Goal: Task Accomplishment & Management: Manage account settings

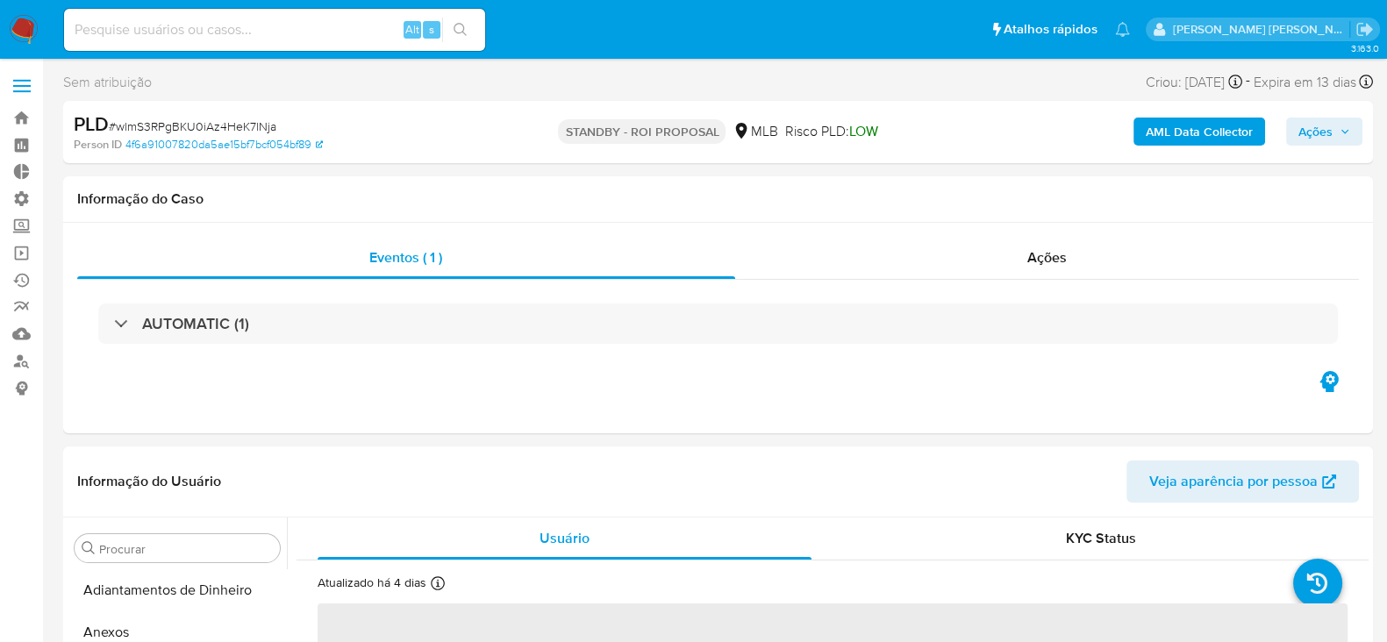
select select "10"
click at [25, 259] on link "Operações em massa" at bounding box center [104, 253] width 209 height 27
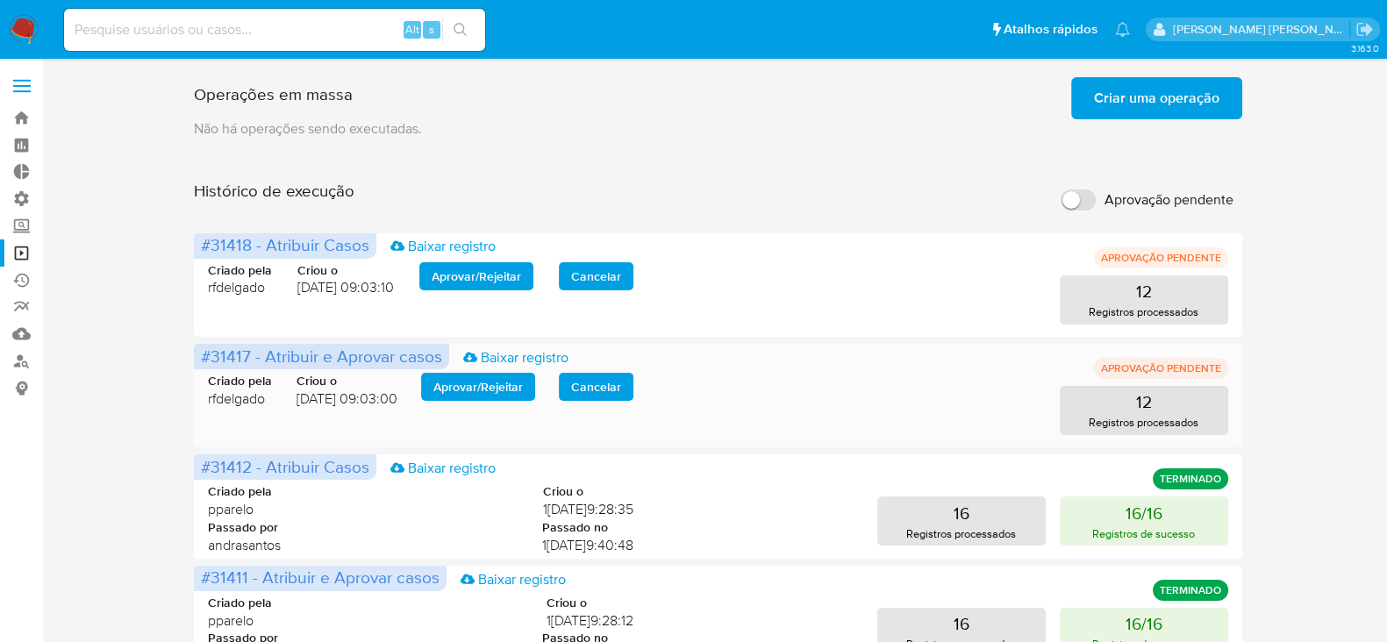
click at [454, 383] on span "Aprovar / Rejeitar" at bounding box center [479, 387] width 90 height 25
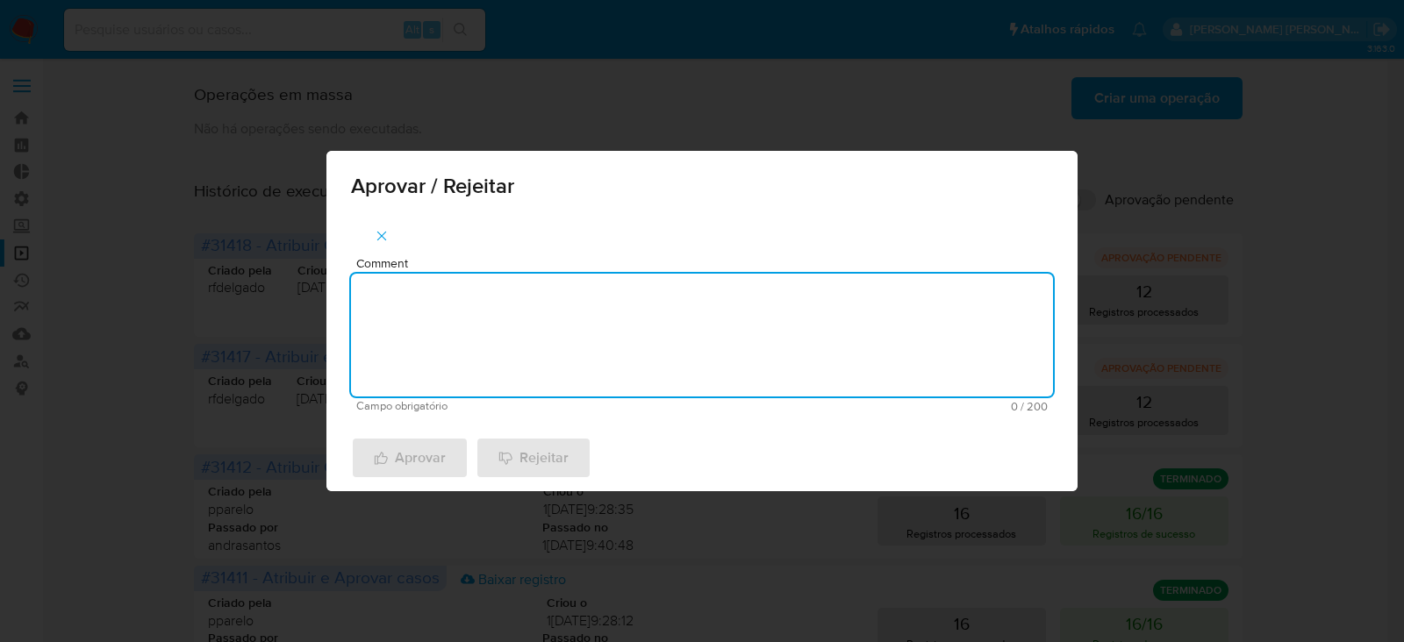
click at [515, 325] on textarea "Comment" at bounding box center [702, 335] width 702 height 123
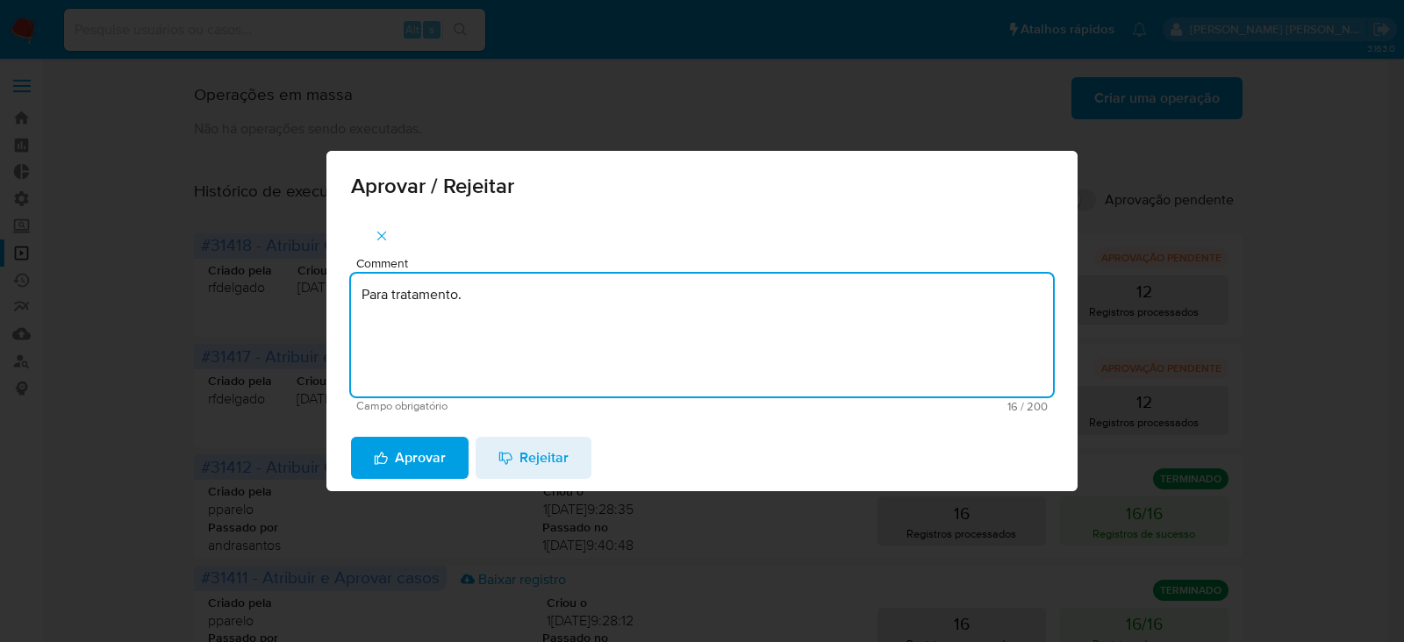
drag, startPoint x: 502, startPoint y: 302, endPoint x: 298, endPoint y: 302, distance: 203.6
click at [298, 302] on div "Aprovar / Rejeitar Comment Para tratamento. Campo obrigatório 16 / 200 184 cara…" at bounding box center [702, 321] width 1404 height 642
click at [442, 338] on textarea "Para tratamento." at bounding box center [702, 335] width 702 height 123
type textarea "Para tratamento."
click at [409, 461] on span "Aprovar" at bounding box center [410, 458] width 72 height 39
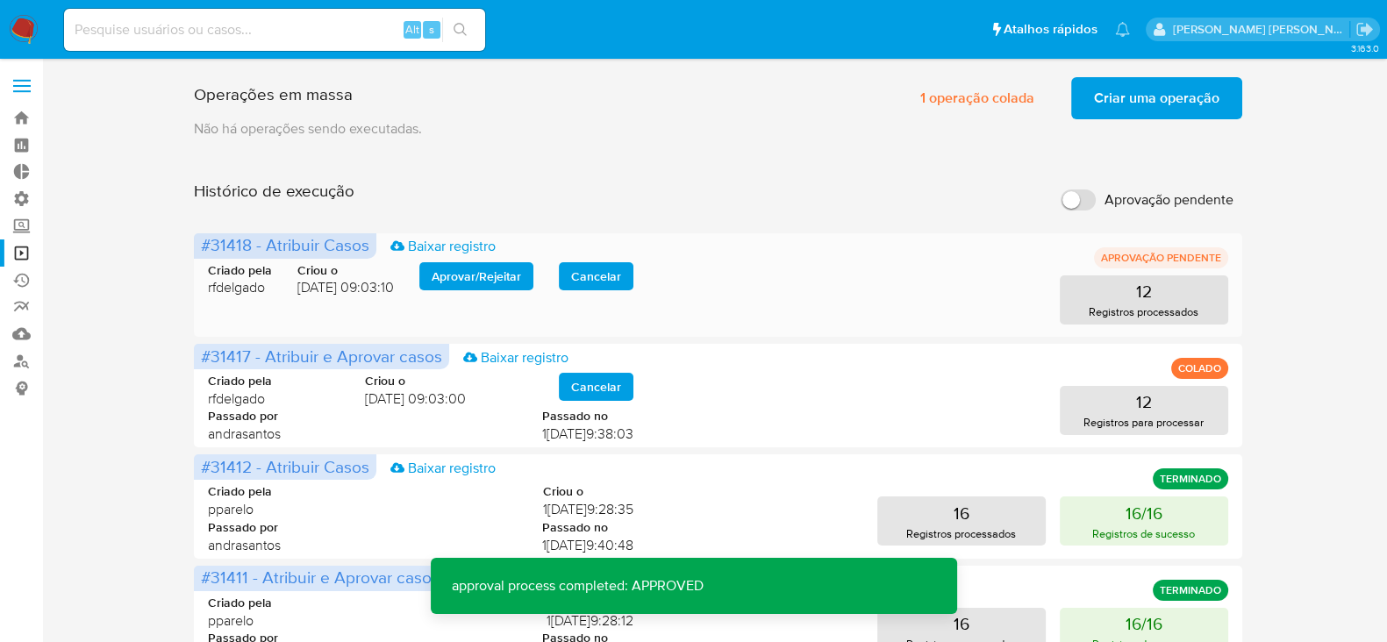
click at [512, 274] on span "Aprovar / Rejeitar" at bounding box center [477, 276] width 90 height 25
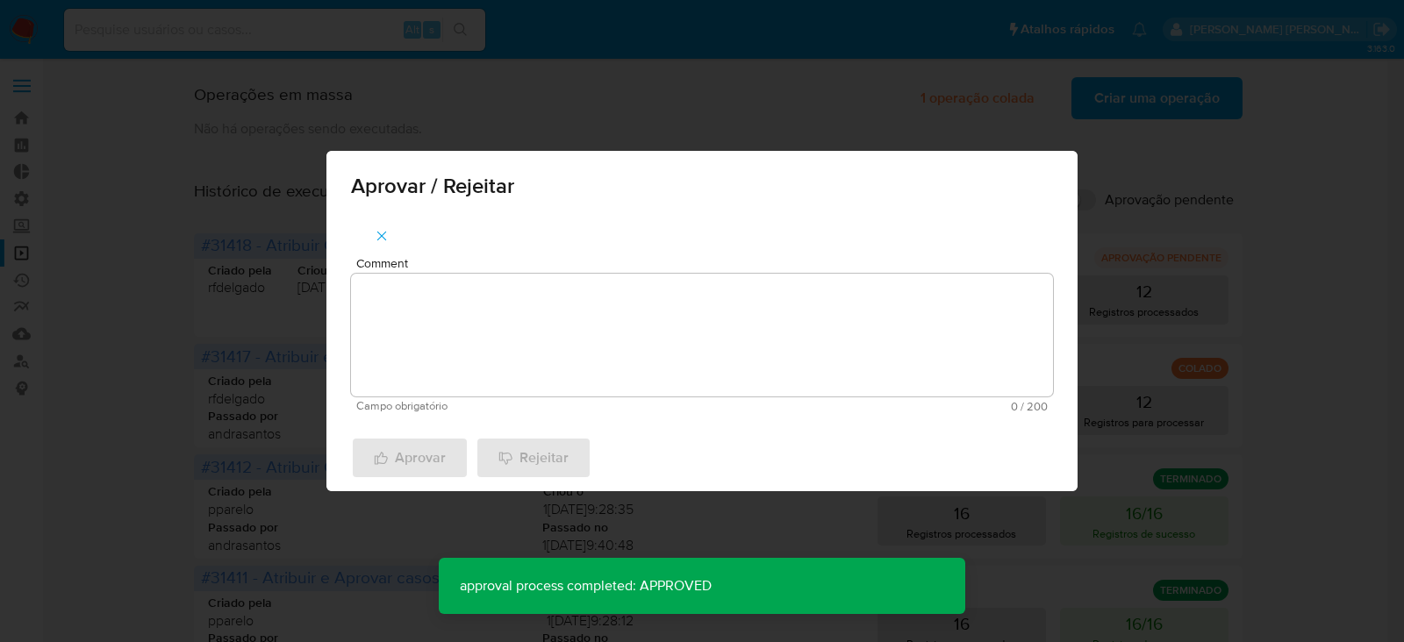
click at [485, 297] on textarea "Comment" at bounding box center [702, 335] width 702 height 123
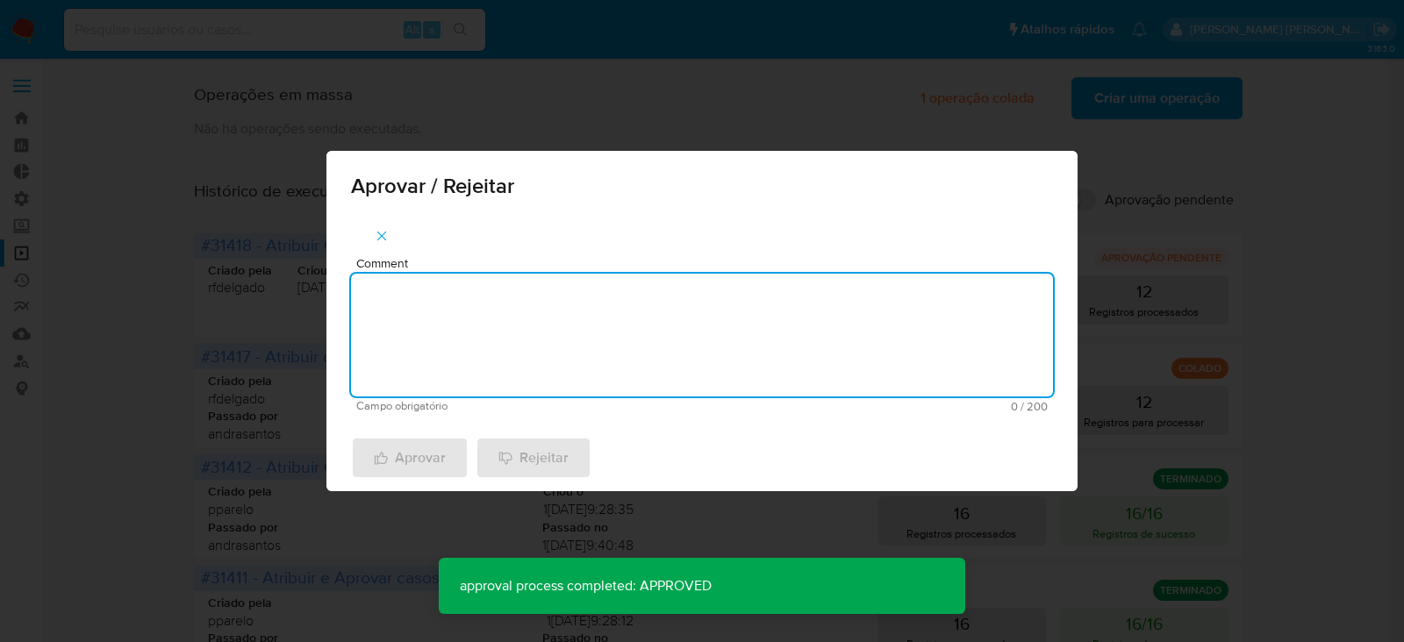
paste textarea "Para tratamento."
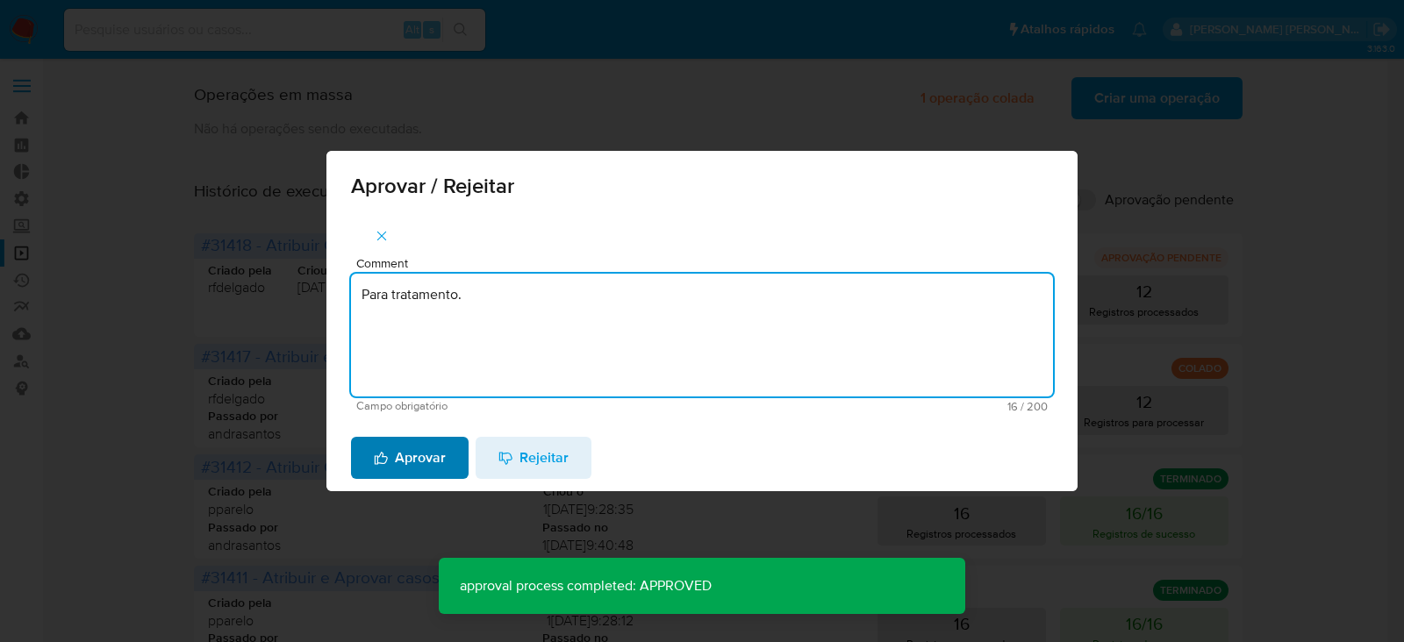
type textarea "Para tratamento."
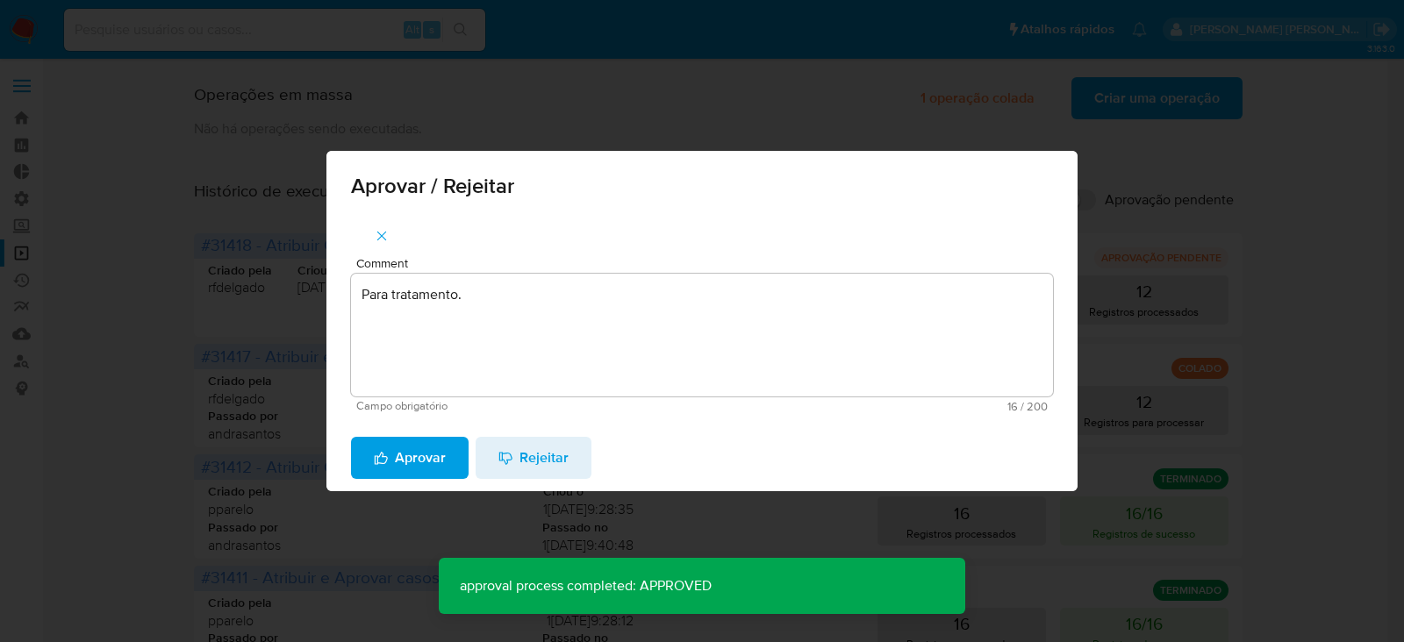
click at [443, 463] on span "Aprovar" at bounding box center [410, 458] width 72 height 39
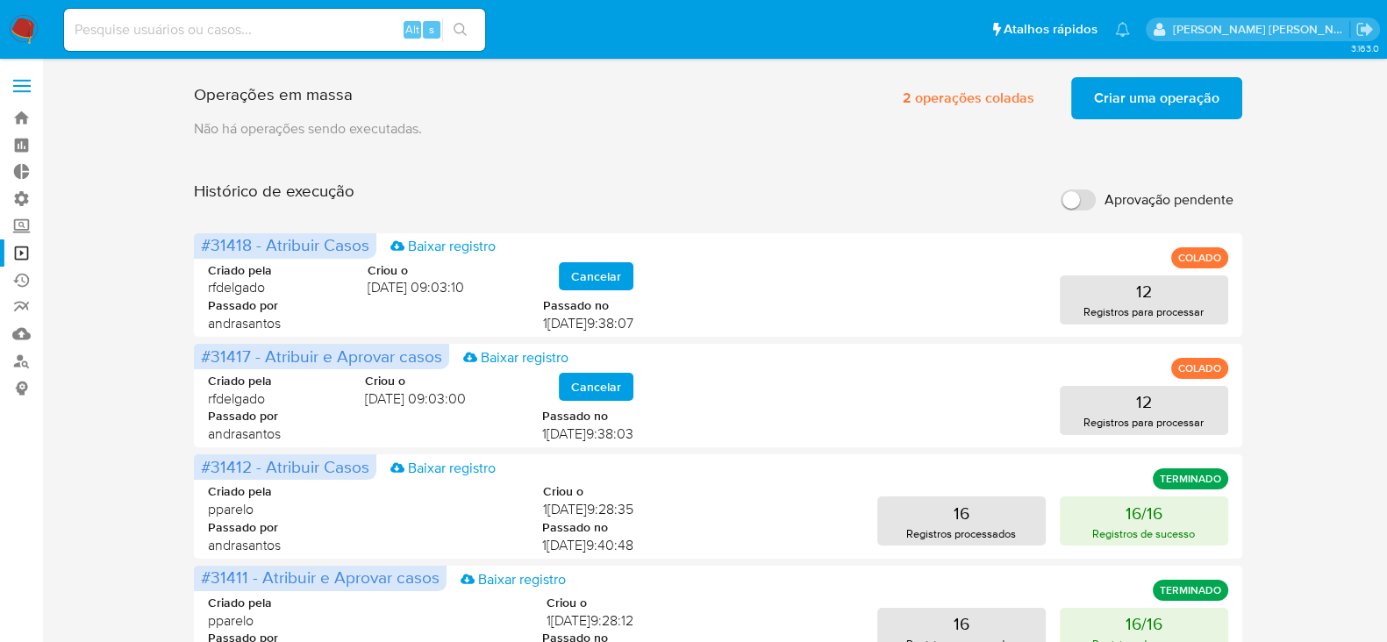
click at [1160, 94] on span "Criar uma operação" at bounding box center [1156, 98] width 125 height 39
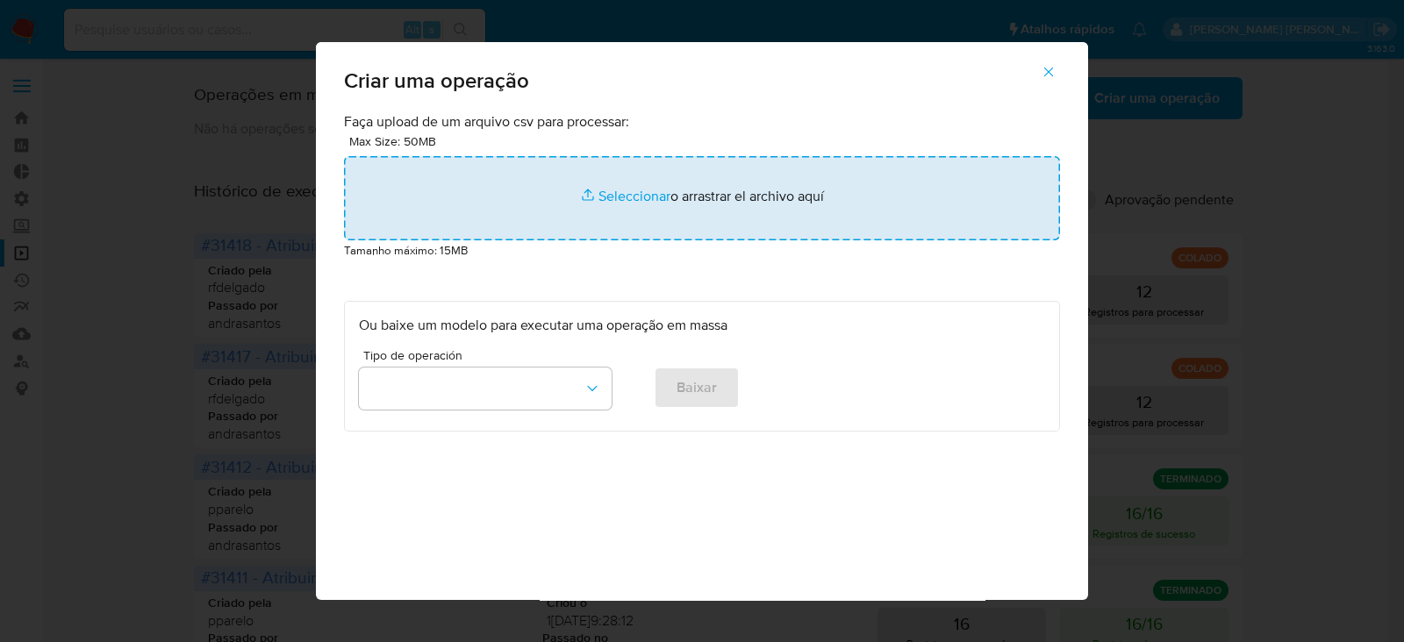
click at [638, 199] on input "file" at bounding box center [702, 198] width 716 height 84
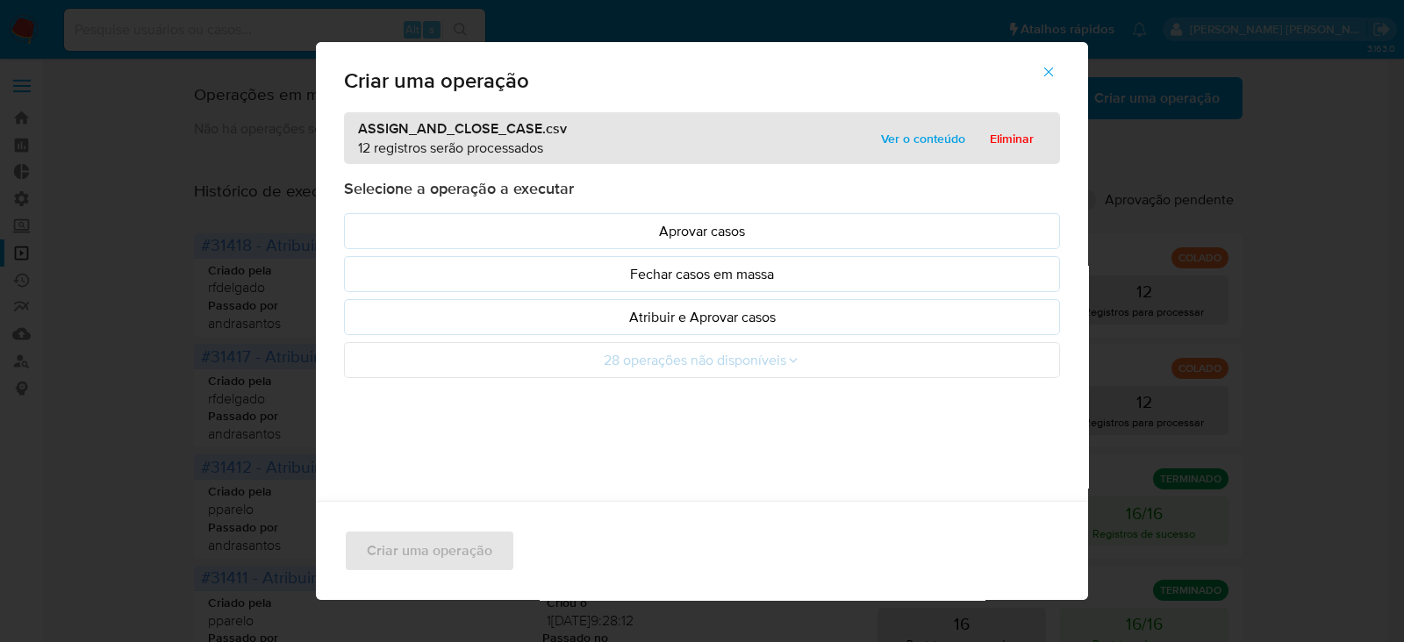
click at [928, 129] on span "Ver o conteúdo" at bounding box center [923, 138] width 84 height 25
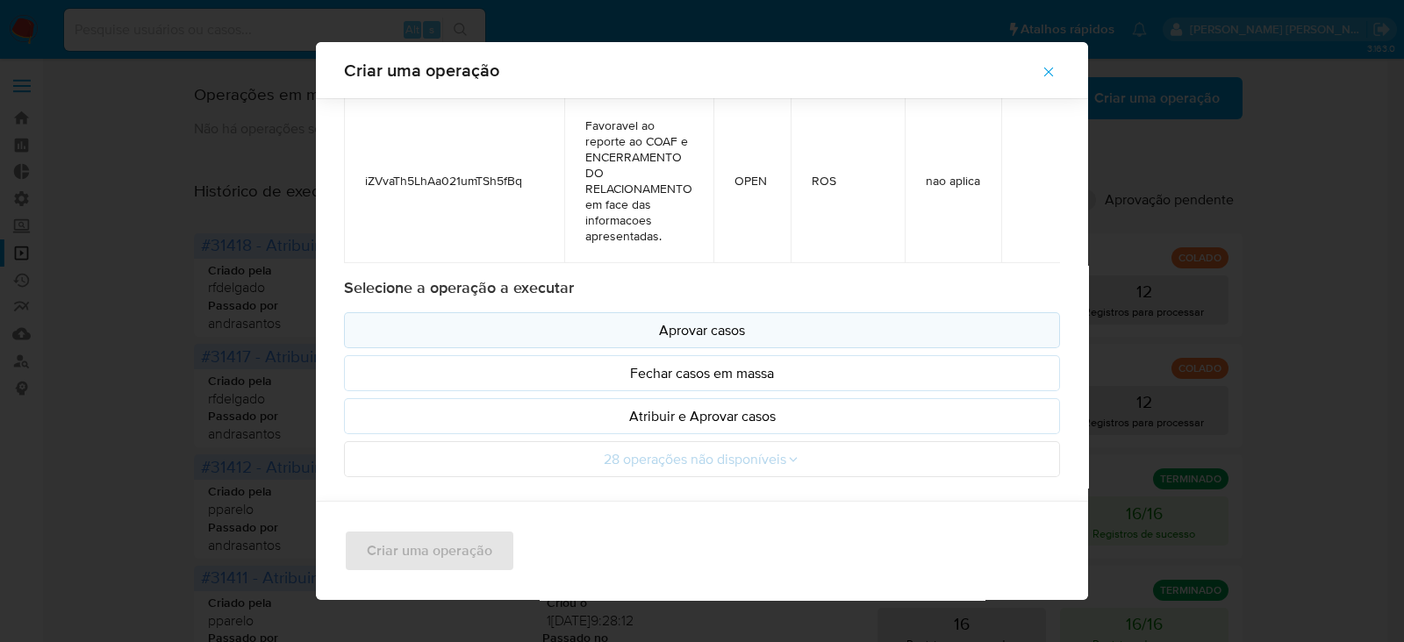
scroll to position [116, 0]
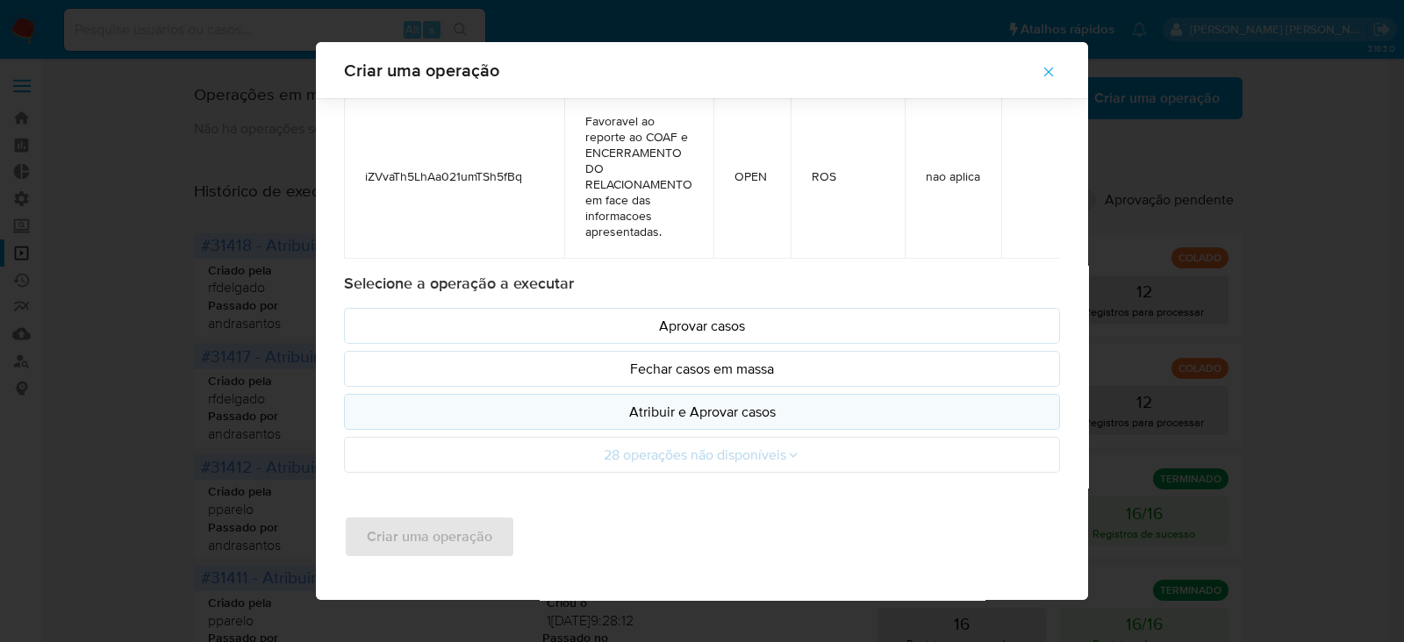
click at [703, 418] on p "Atribuir e Aprovar casos" at bounding box center [702, 412] width 686 height 20
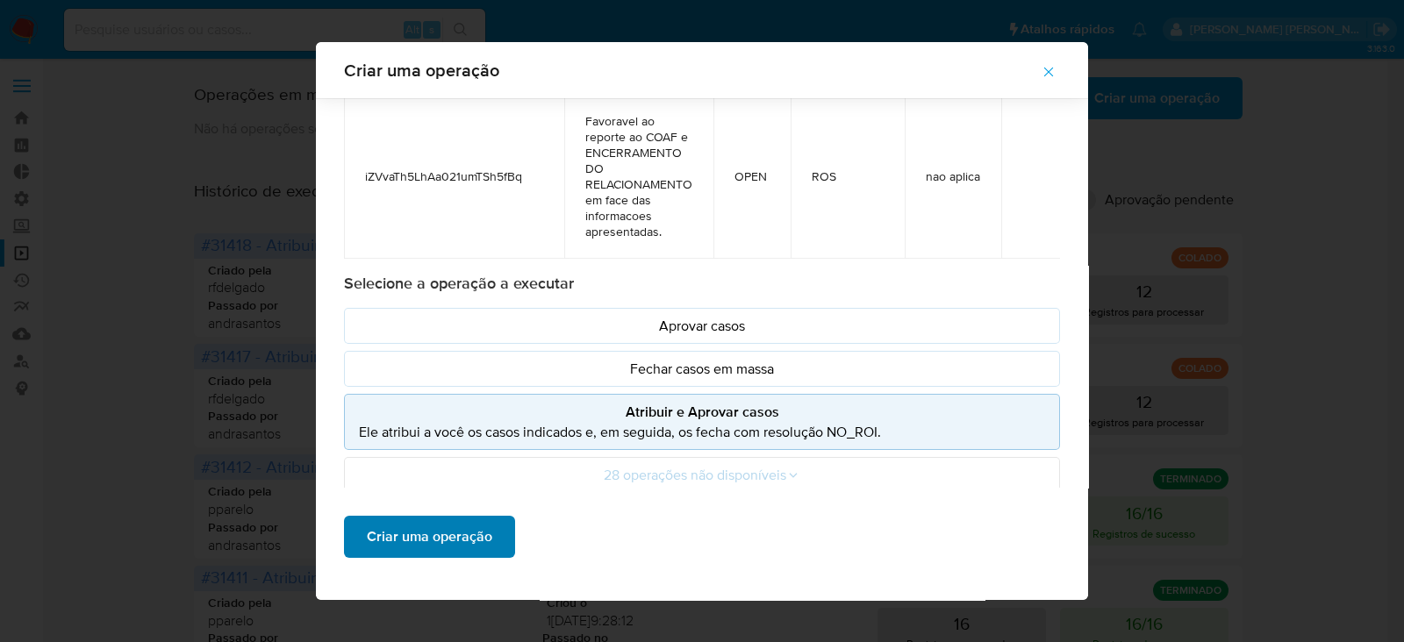
click at [469, 545] on span "Criar uma operação" at bounding box center [429, 537] width 125 height 39
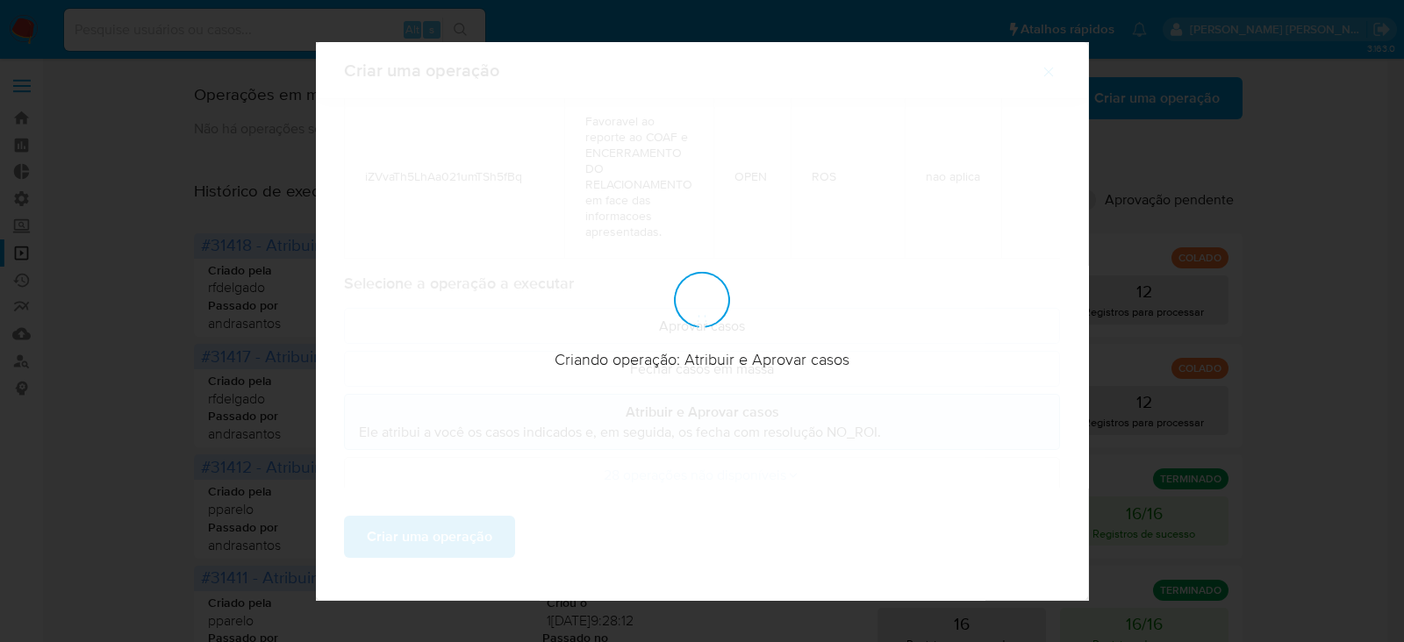
scroll to position [18, 0]
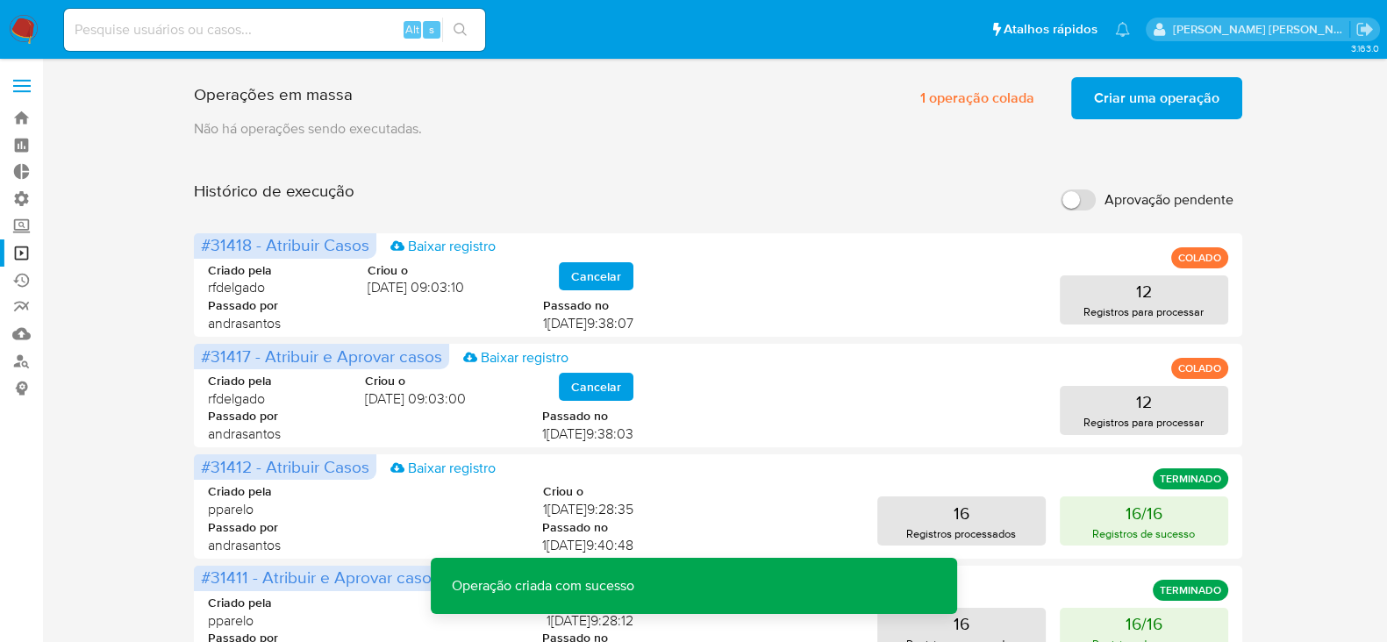
click at [1136, 100] on span "Criar uma operação" at bounding box center [1156, 98] width 125 height 39
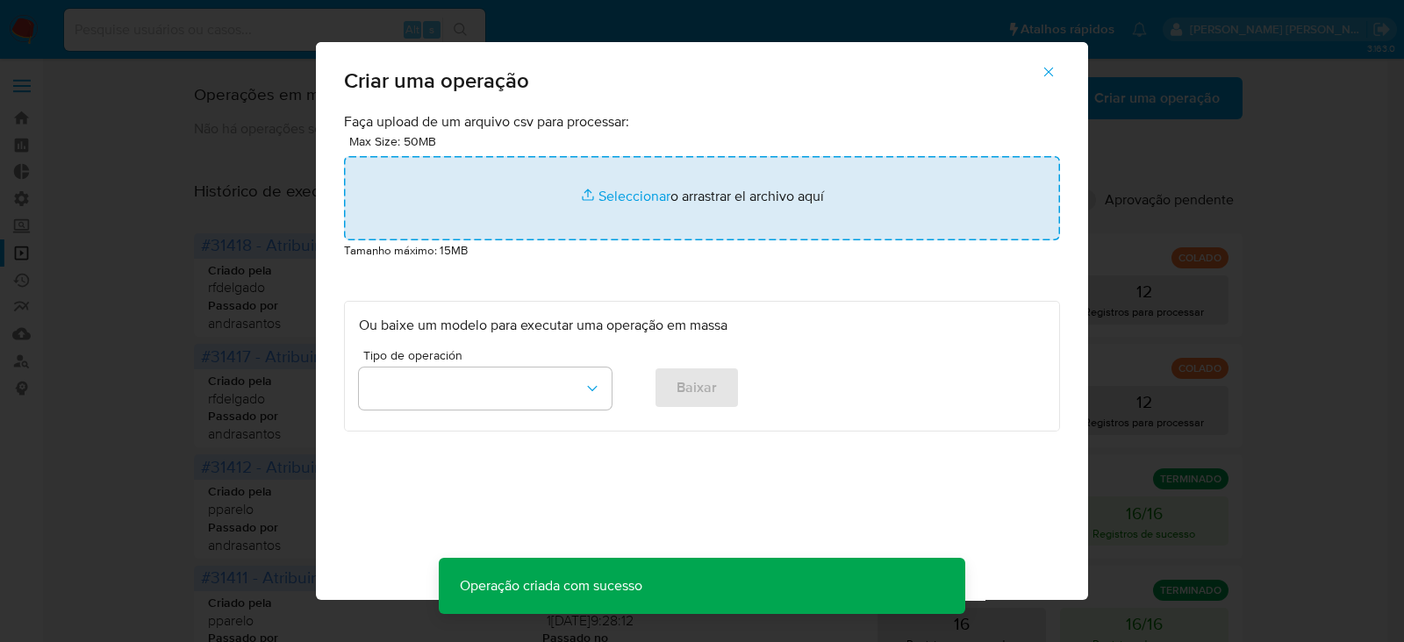
click at [631, 199] on input "file" at bounding box center [702, 198] width 716 height 84
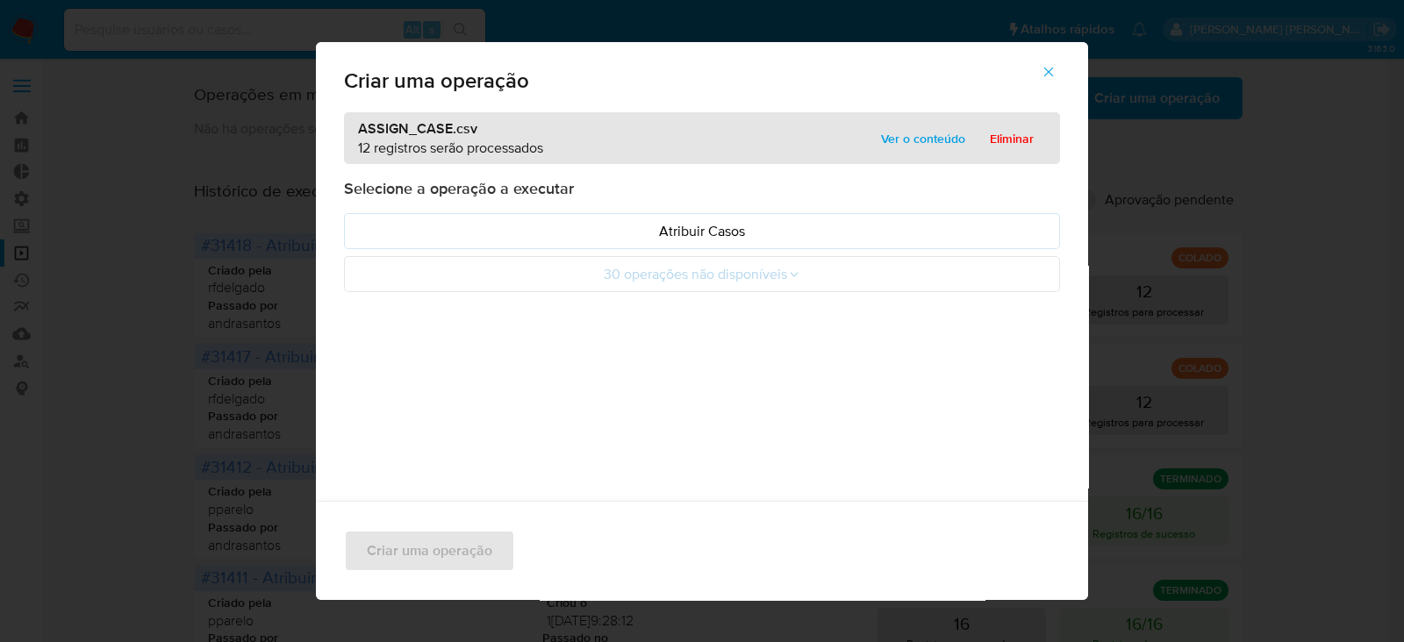
click at [914, 122] on div "ASSIGN_CASE.csv 12 registros serão processados Ver o conteúdo Eliminar" at bounding box center [702, 138] width 716 height 52
click at [906, 141] on span "Ver o conteúdo" at bounding box center [923, 138] width 84 height 25
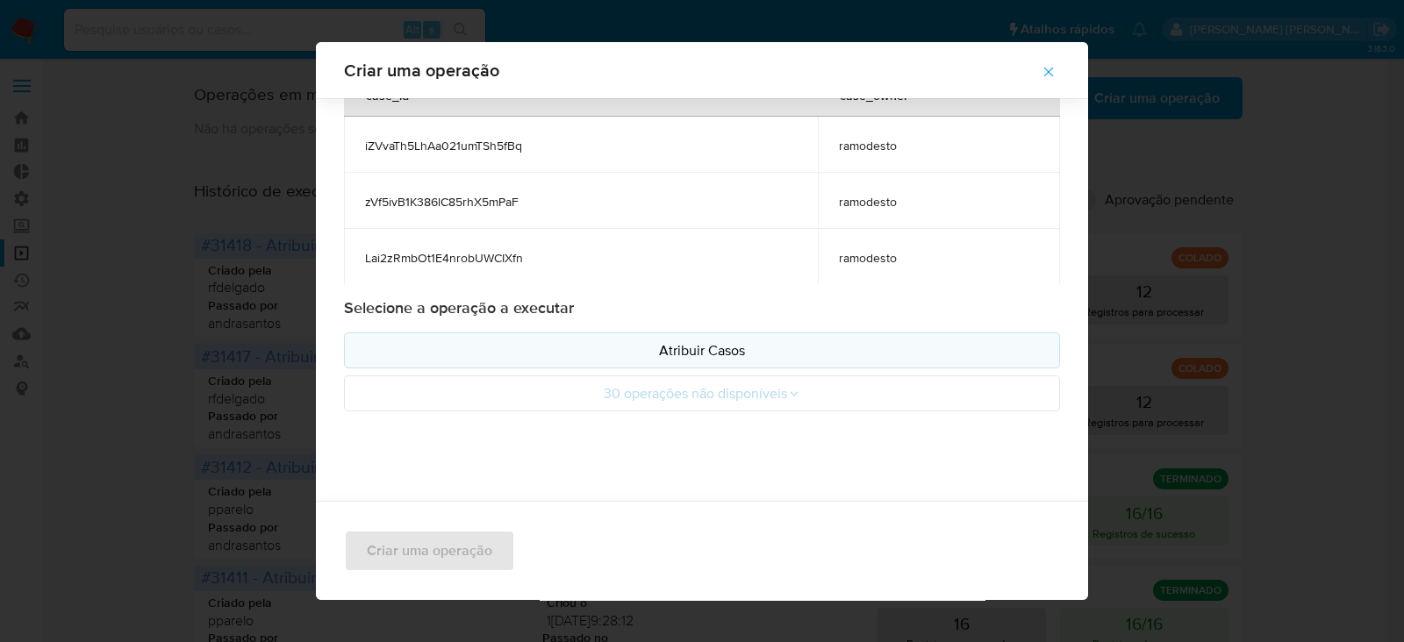
scroll to position [95, 0]
click at [703, 347] on p "Atribuir Casos" at bounding box center [702, 347] width 686 height 20
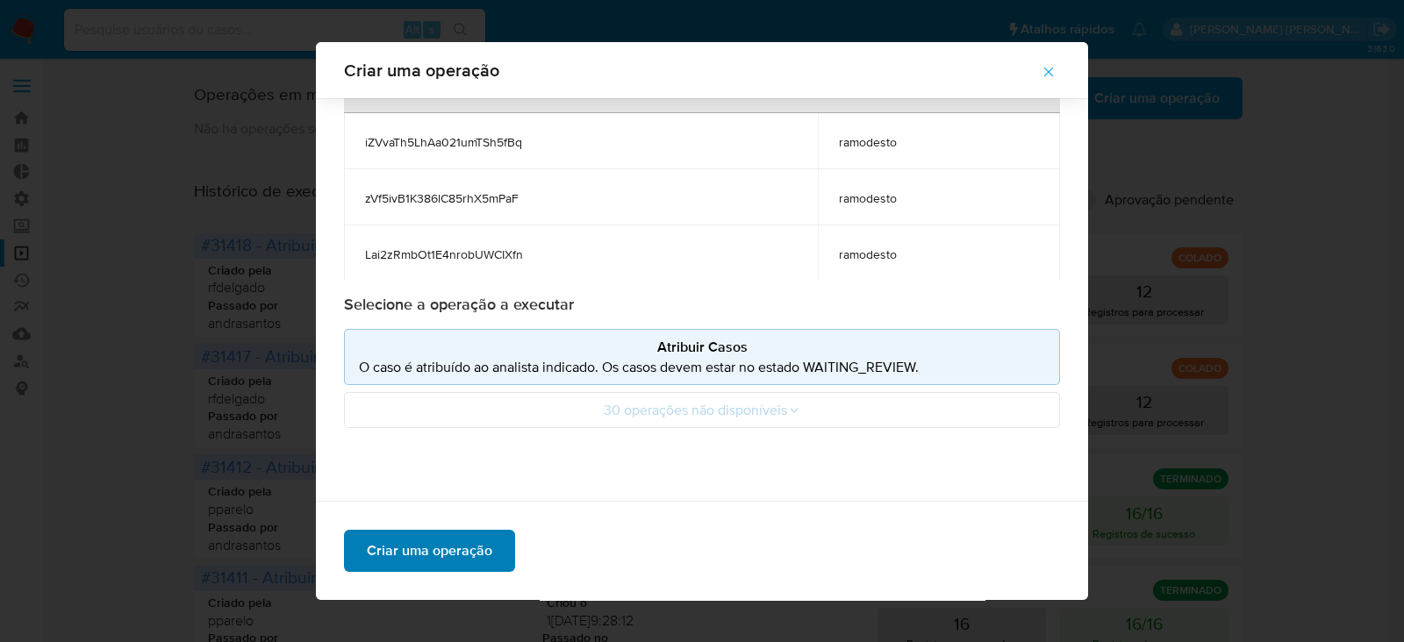
click at [374, 550] on span "Criar uma operação" at bounding box center [429, 551] width 125 height 39
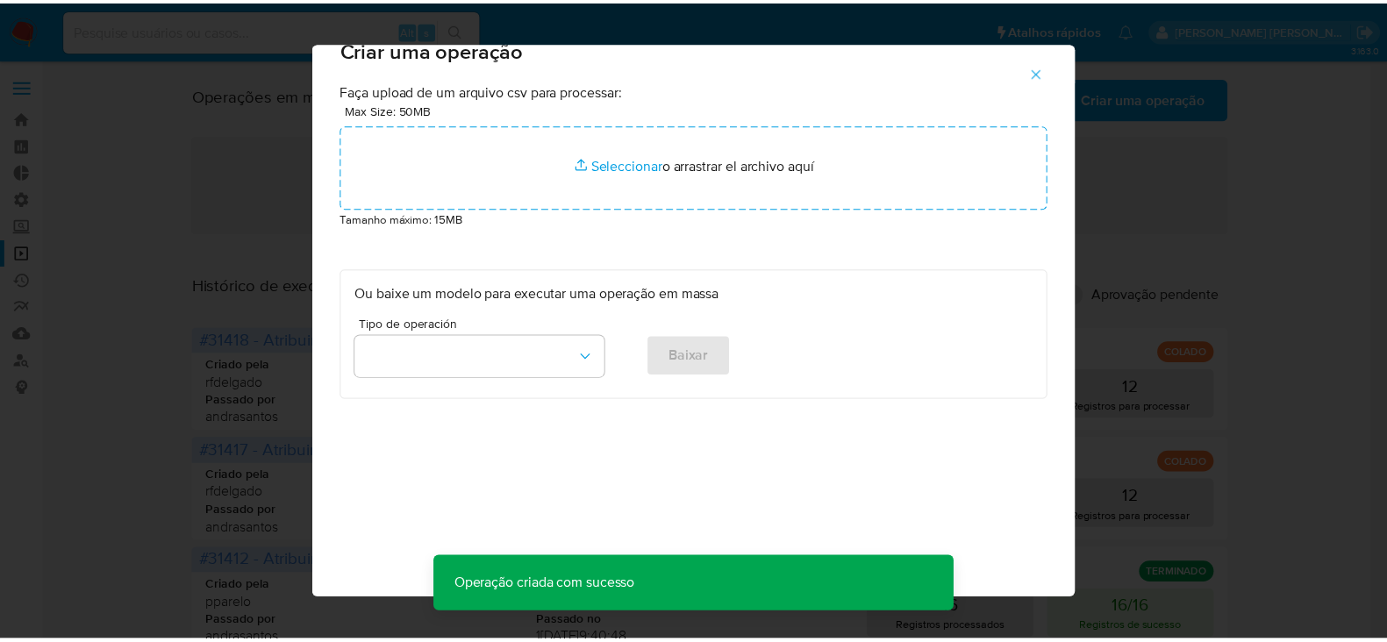
scroll to position [18, 0]
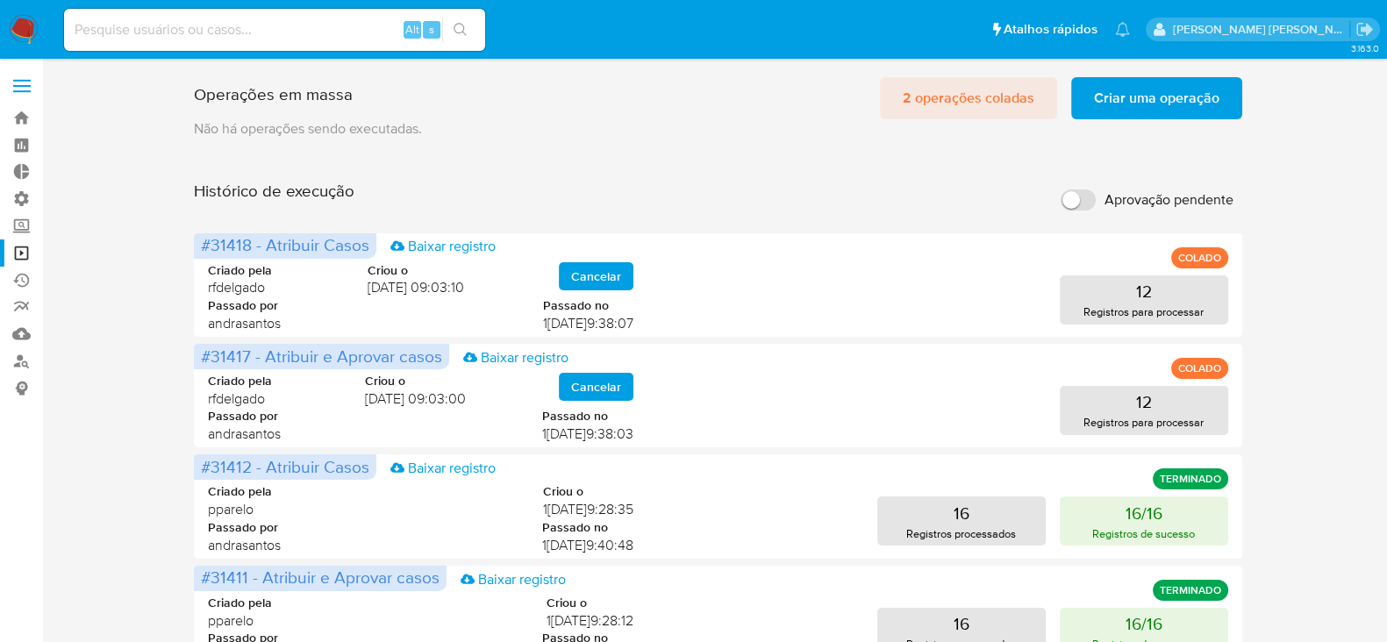
click at [1003, 99] on span "2 operações coladas" at bounding box center [969, 98] width 132 height 39
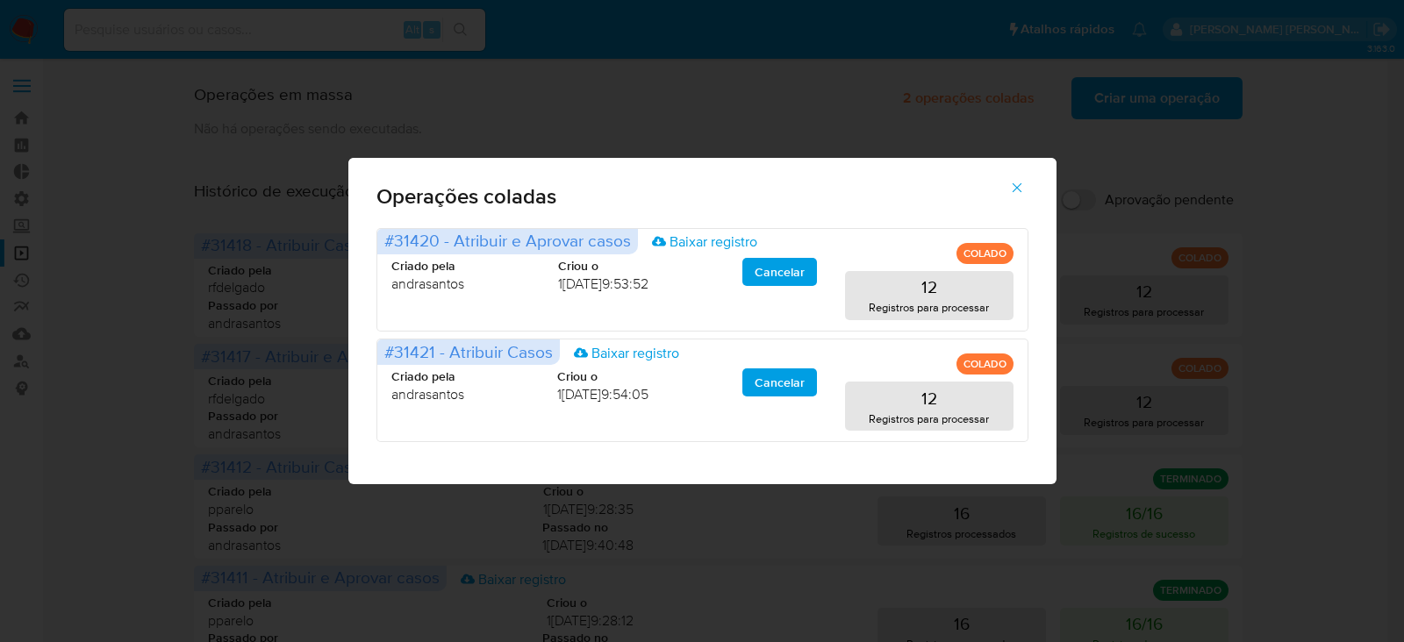
click at [1036, 193] on button "button" at bounding box center [1016, 188] width 61 height 42
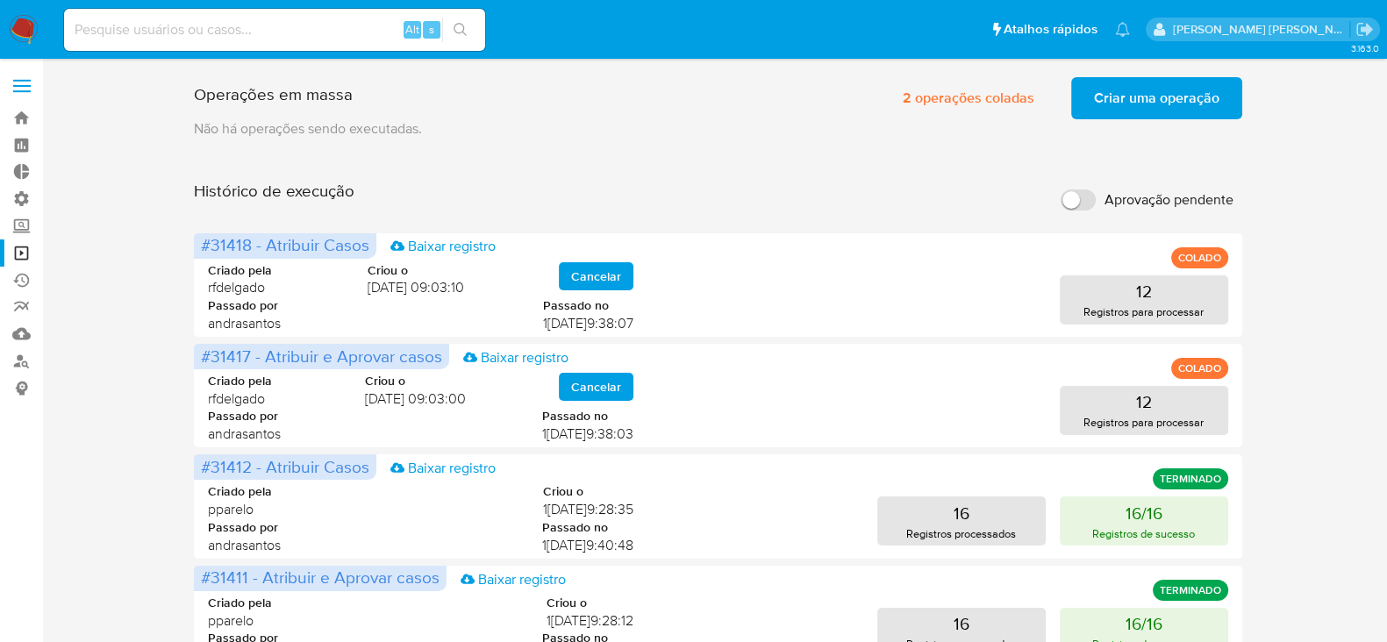
click at [160, 37] on input at bounding box center [274, 29] width 421 height 23
paste input "IH8Tla38mI8p2d7oucuOGayA"
type input "IH8Tla38mI8p2d7oucuOGayA"
click at [464, 25] on icon "search-icon" at bounding box center [461, 30] width 14 height 14
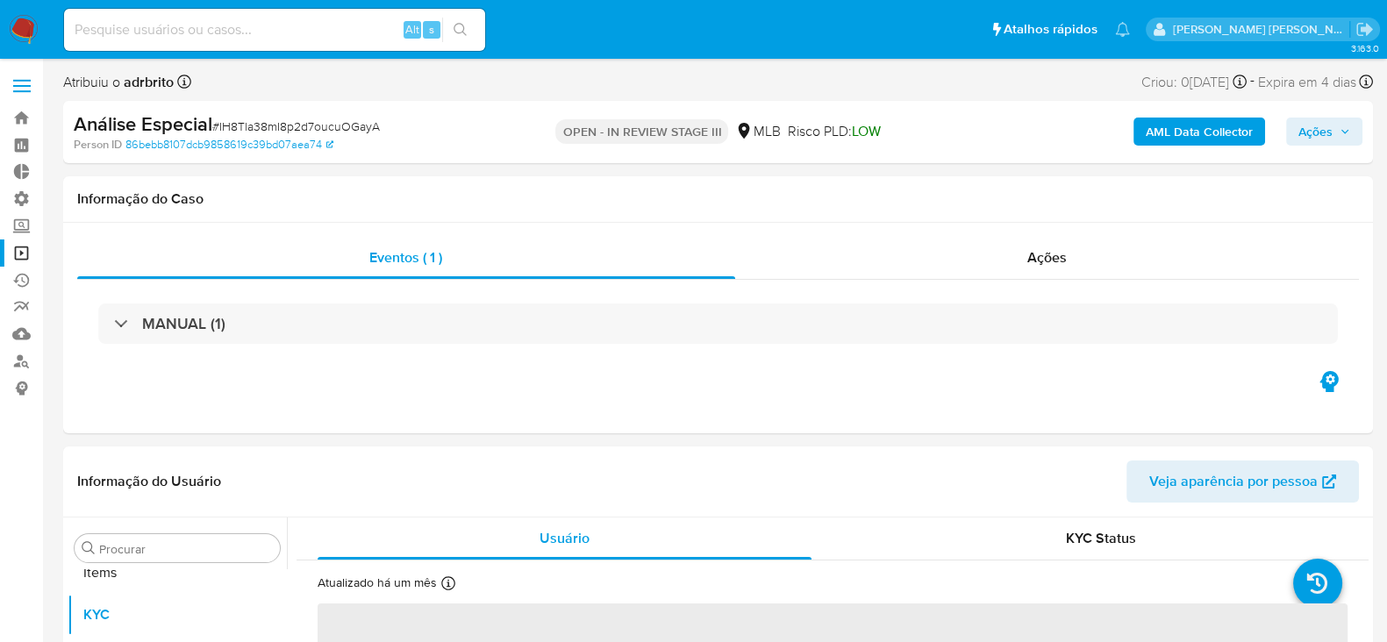
scroll to position [952, 0]
select select "10"
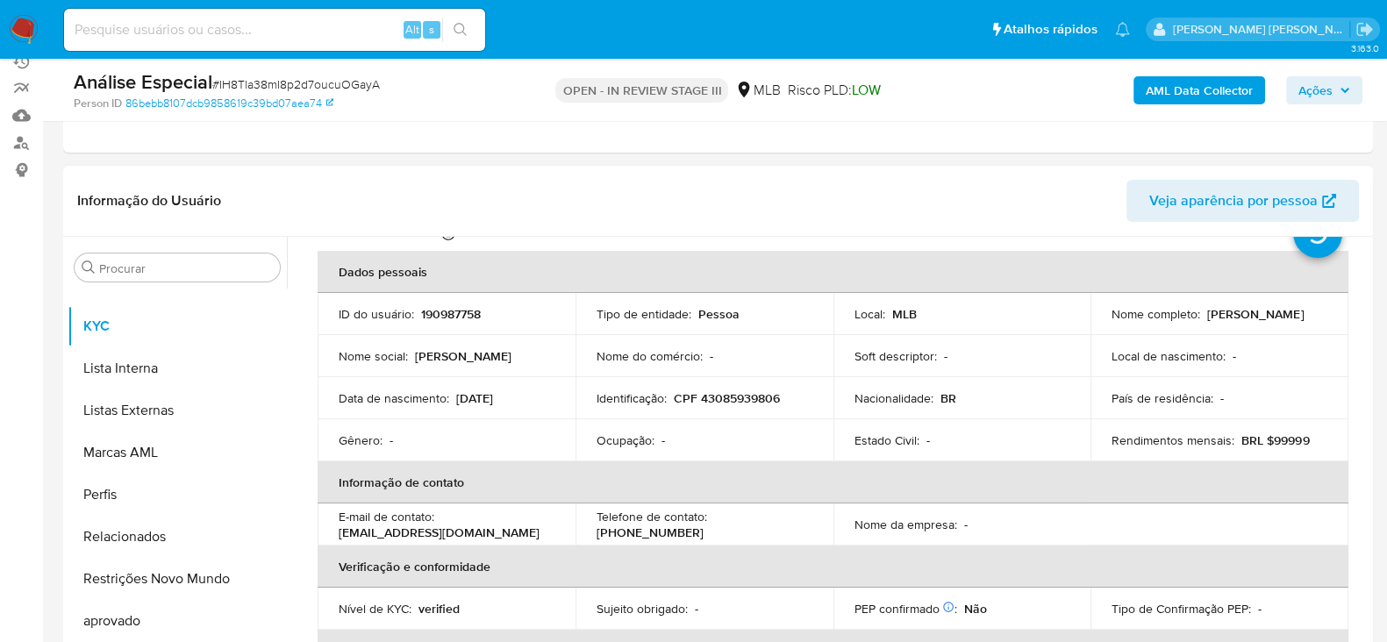
scroll to position [0, 0]
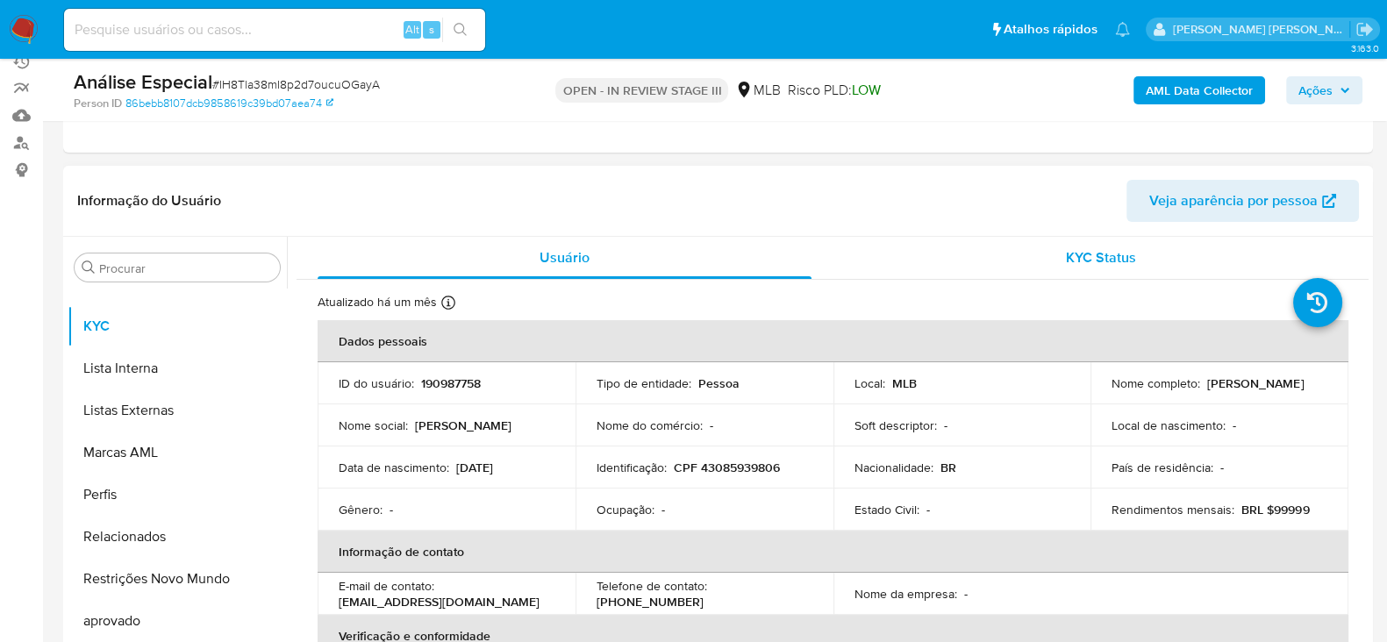
click at [1071, 253] on span "KYC Status" at bounding box center [1101, 257] width 70 height 20
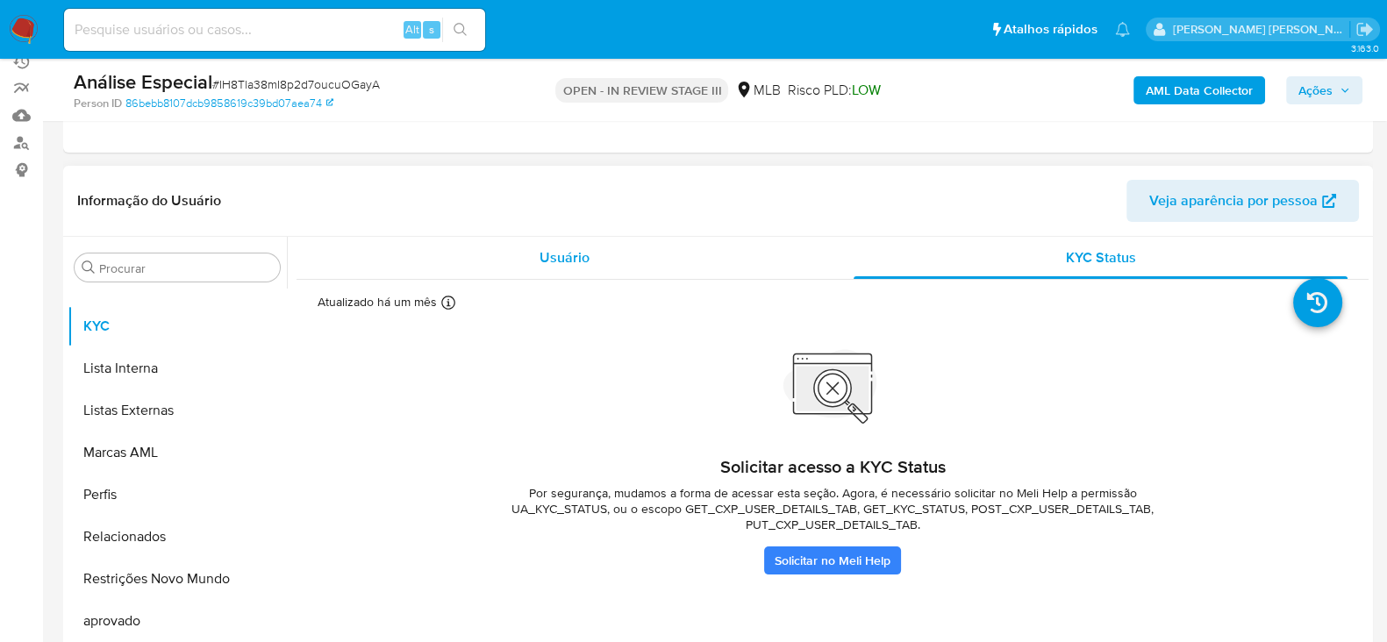
click at [560, 256] on span "Usuário" at bounding box center [565, 257] width 50 height 20
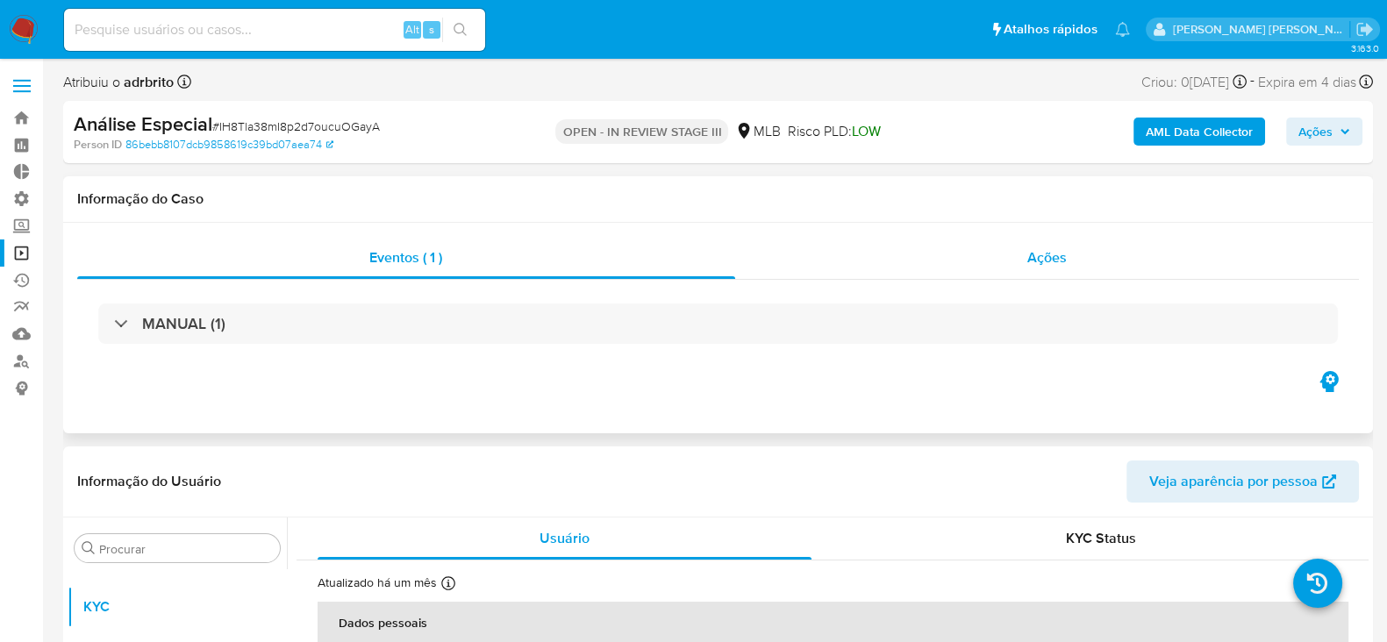
click at [1064, 258] on span "Ações" at bounding box center [1047, 257] width 39 height 20
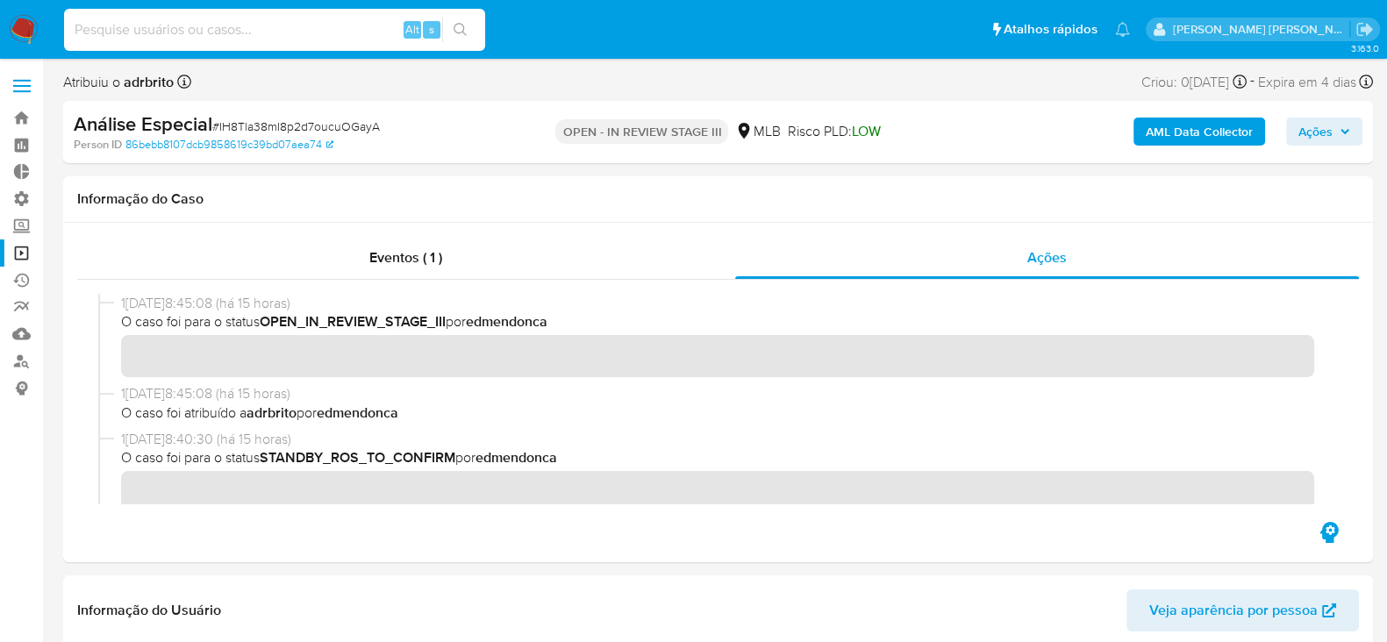
click at [127, 27] on input at bounding box center [274, 29] width 421 height 23
click at [469, 25] on button "search-icon" at bounding box center [460, 30] width 36 height 25
click at [268, 34] on input at bounding box center [274, 29] width 421 height 23
click at [158, 20] on input at bounding box center [274, 29] width 421 height 23
paste input "71BKAbmq5S4Je37FtGIYvPrd"
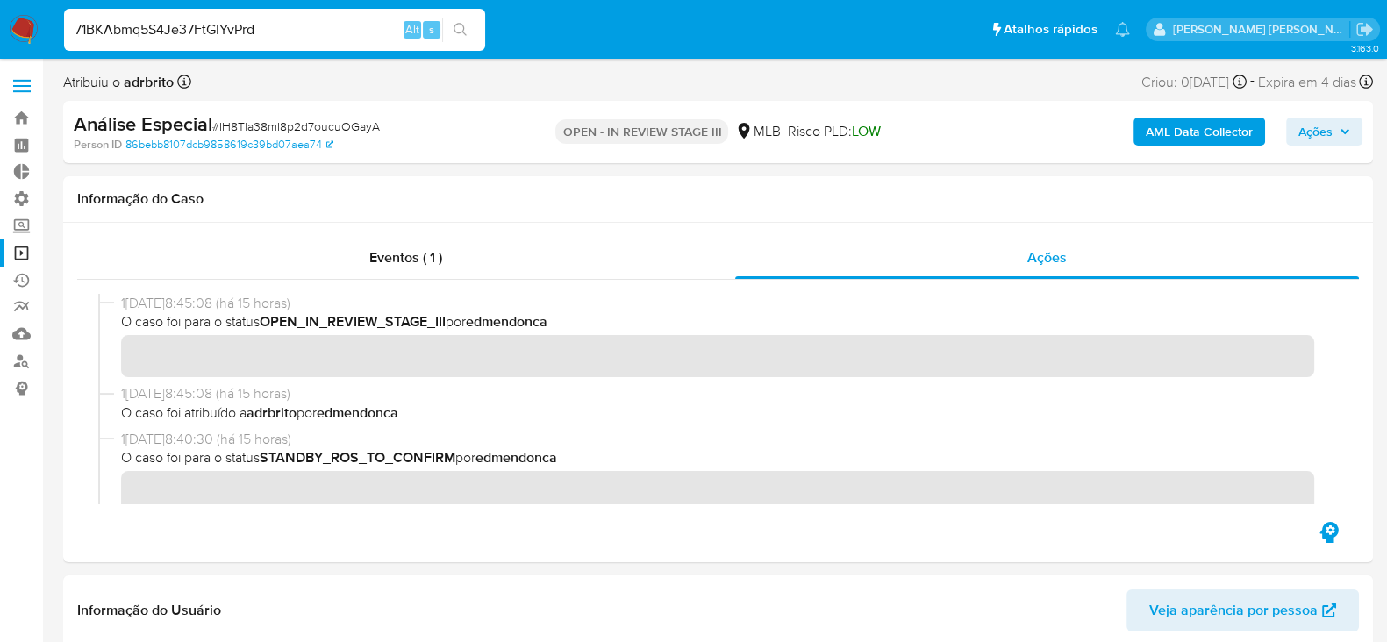
type input "71BKAbmq5S4Je37FtGIYvPrd"
click at [456, 30] on icon "search-icon" at bounding box center [461, 30] width 14 height 14
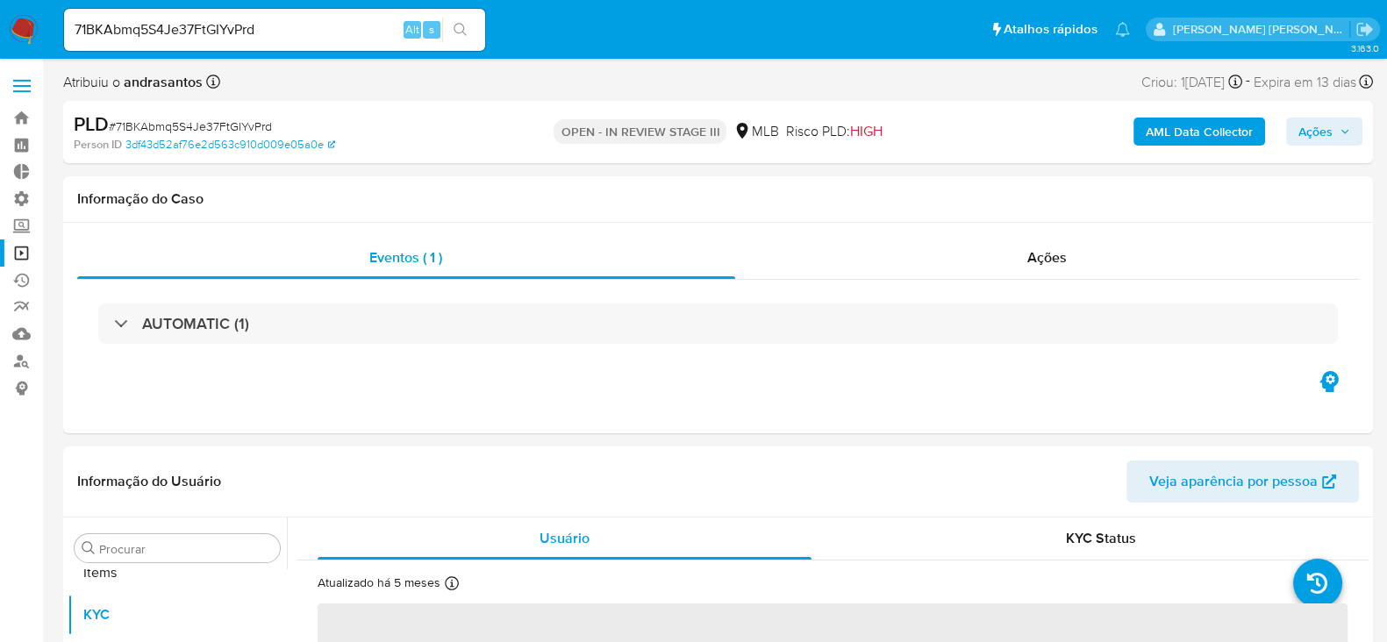
scroll to position [952, 0]
select select "10"
click at [37, 251] on link "Operações em massa" at bounding box center [104, 253] width 209 height 27
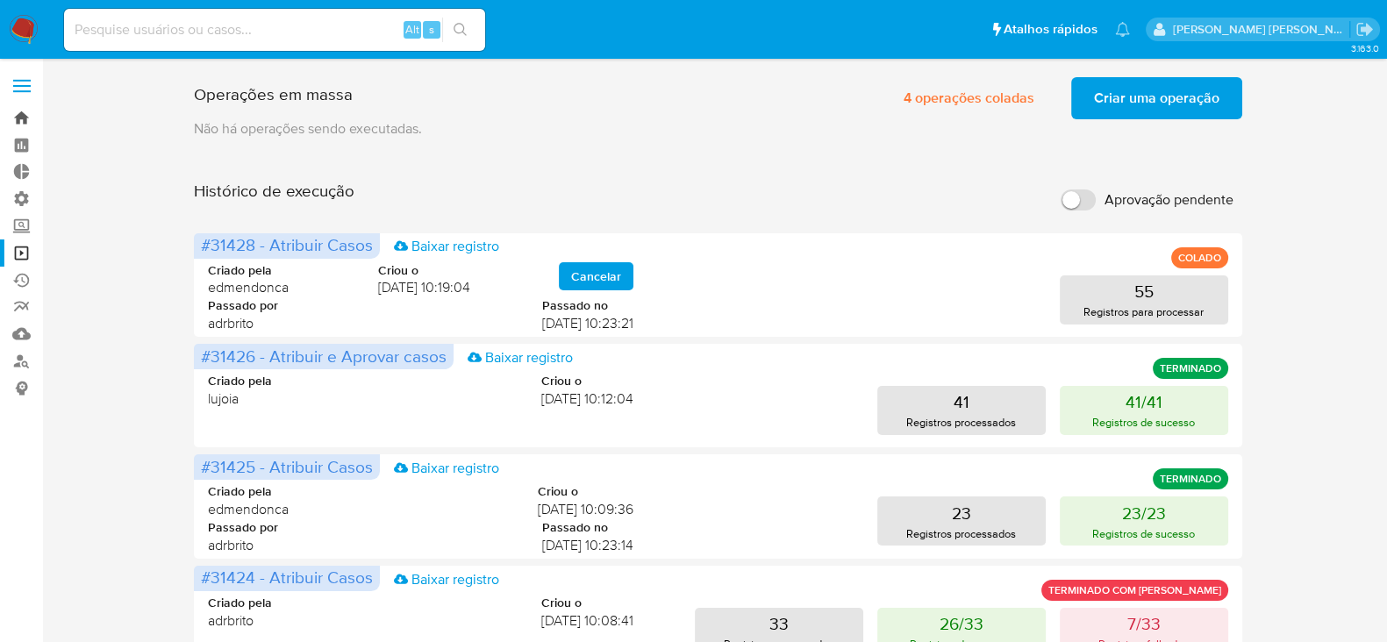
click at [22, 117] on link "Bandeja" at bounding box center [104, 117] width 209 height 27
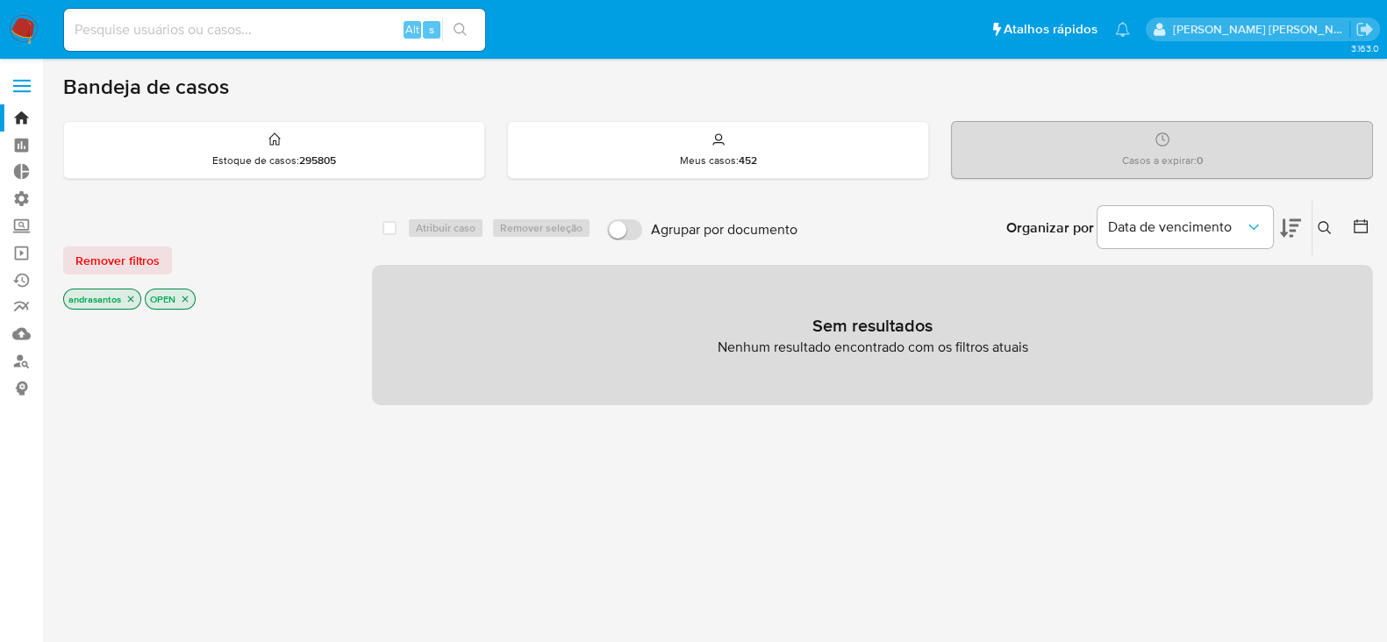
click at [133, 300] on icon "close-filter" at bounding box center [130, 299] width 11 height 11
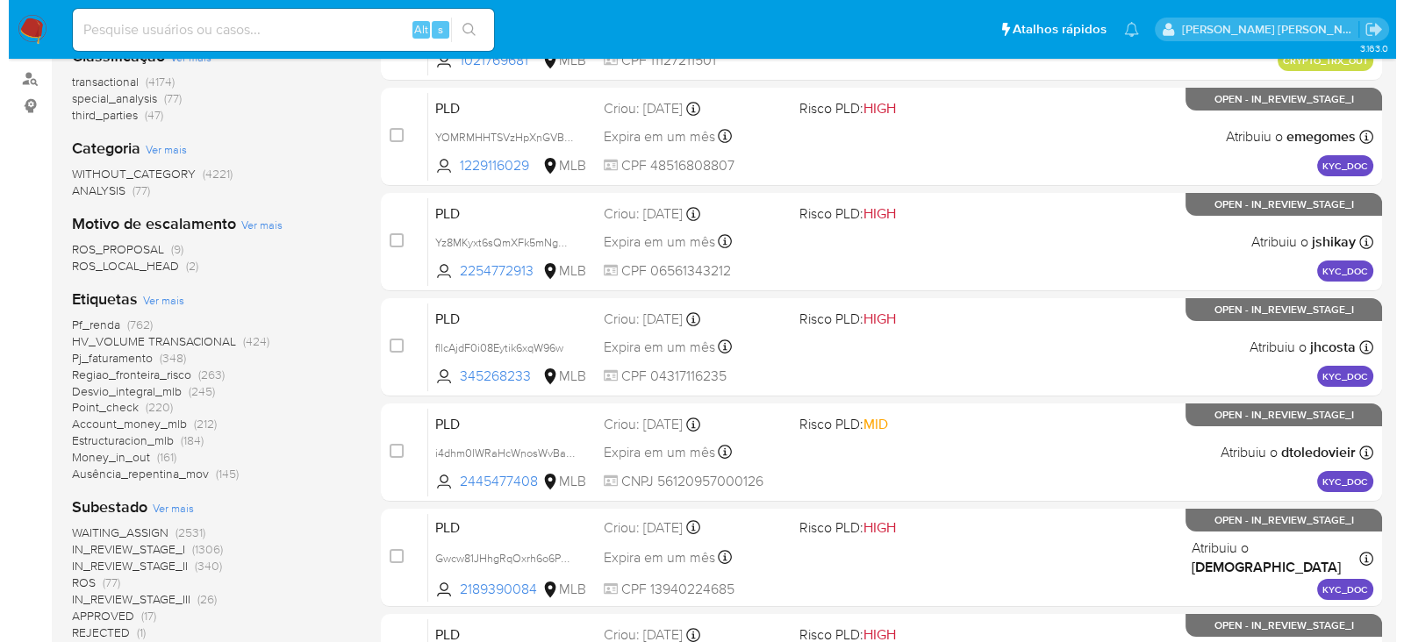
scroll to position [329, 0]
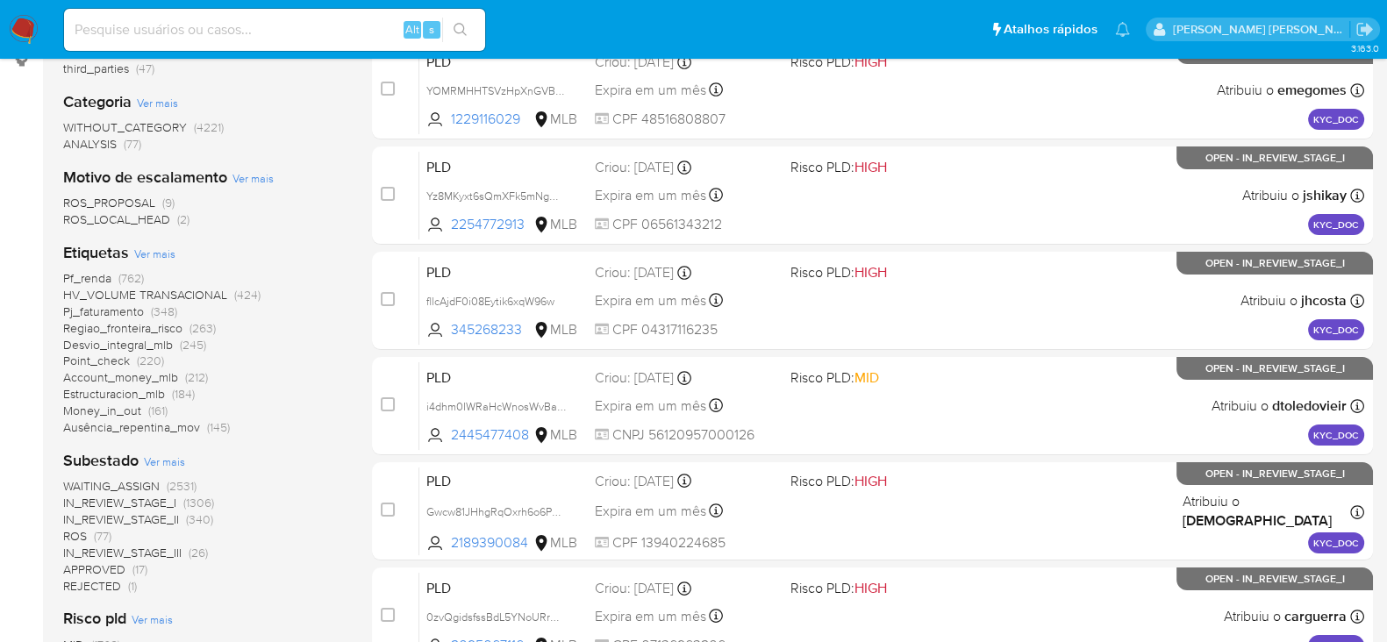
click at [171, 467] on span "Ver mais" at bounding box center [164, 462] width 41 height 16
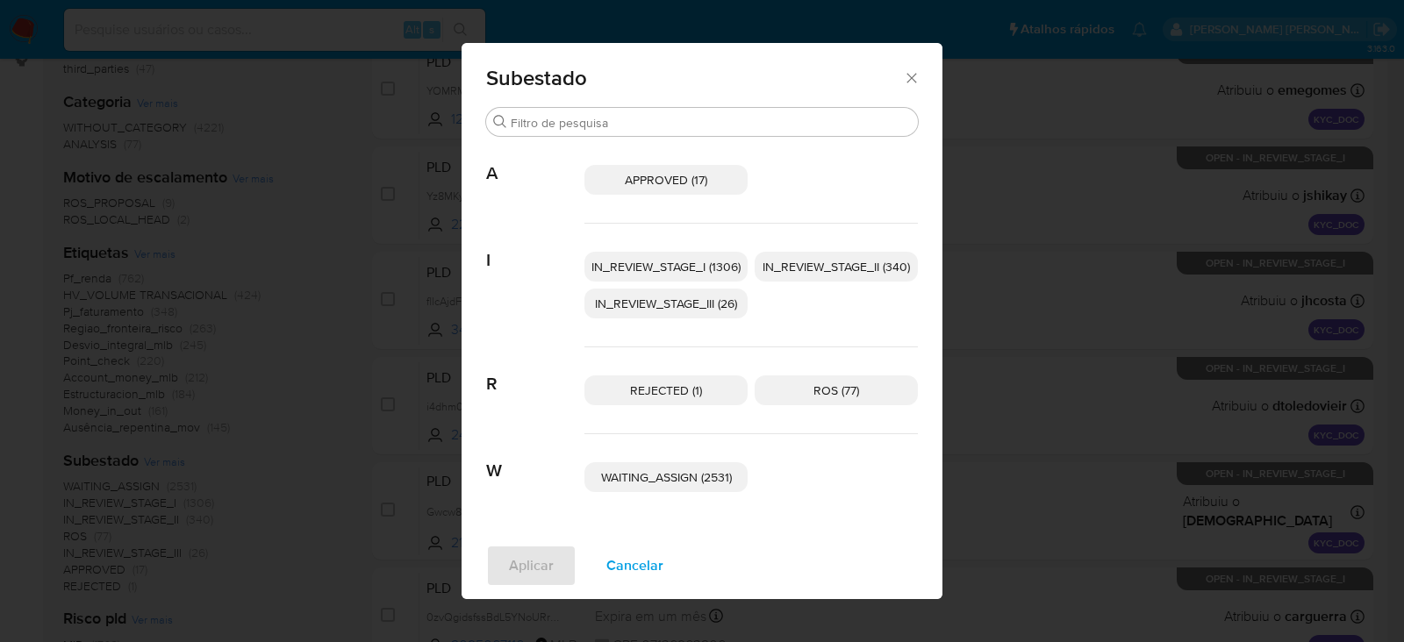
click at [692, 260] on span "IN_REVIEW_STAGE_I (1306)" at bounding box center [665, 267] width 149 height 18
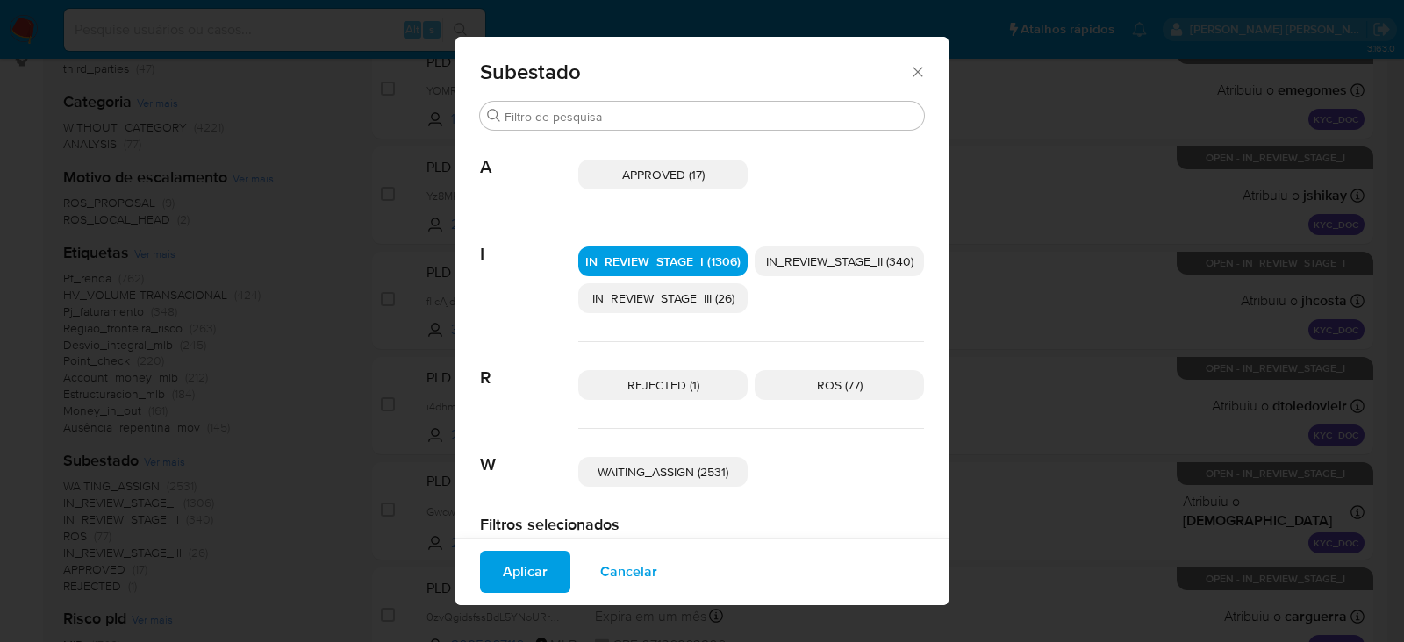
click at [781, 256] on span "IN_REVIEW_STAGE_II (340)" at bounding box center [839, 262] width 147 height 18
click at [532, 577] on span "Aplicar" at bounding box center [525, 572] width 45 height 39
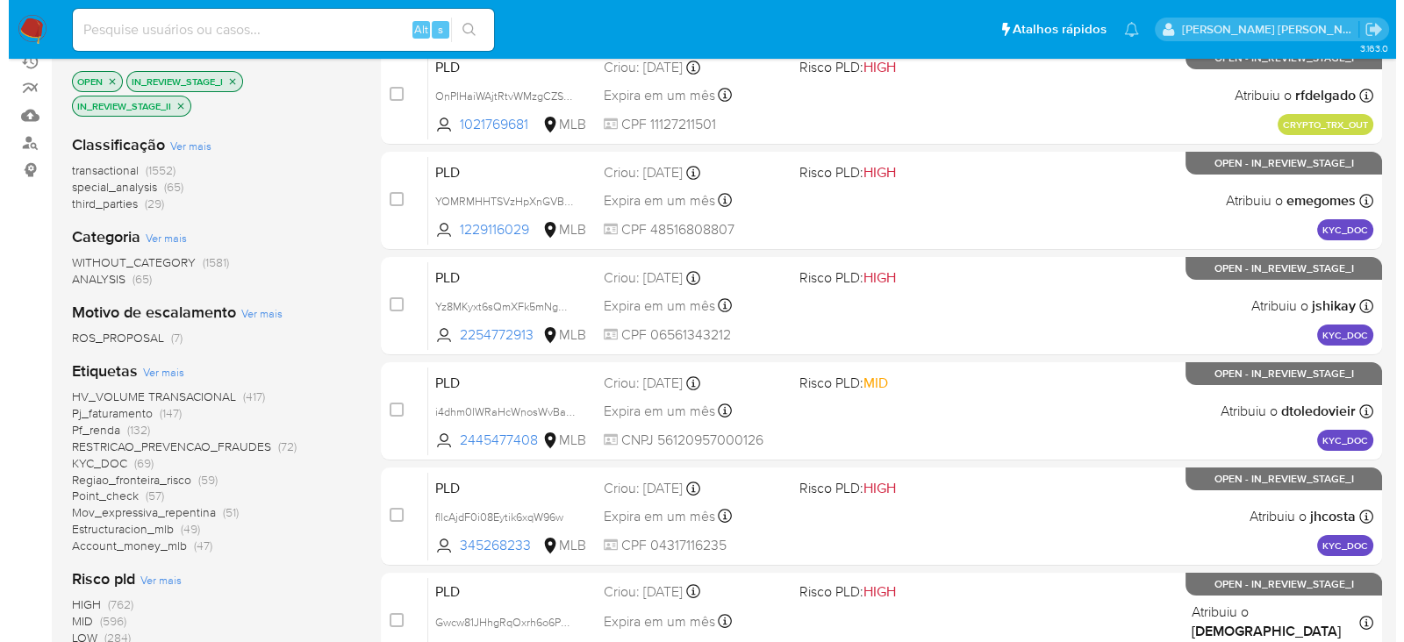
scroll to position [438, 0]
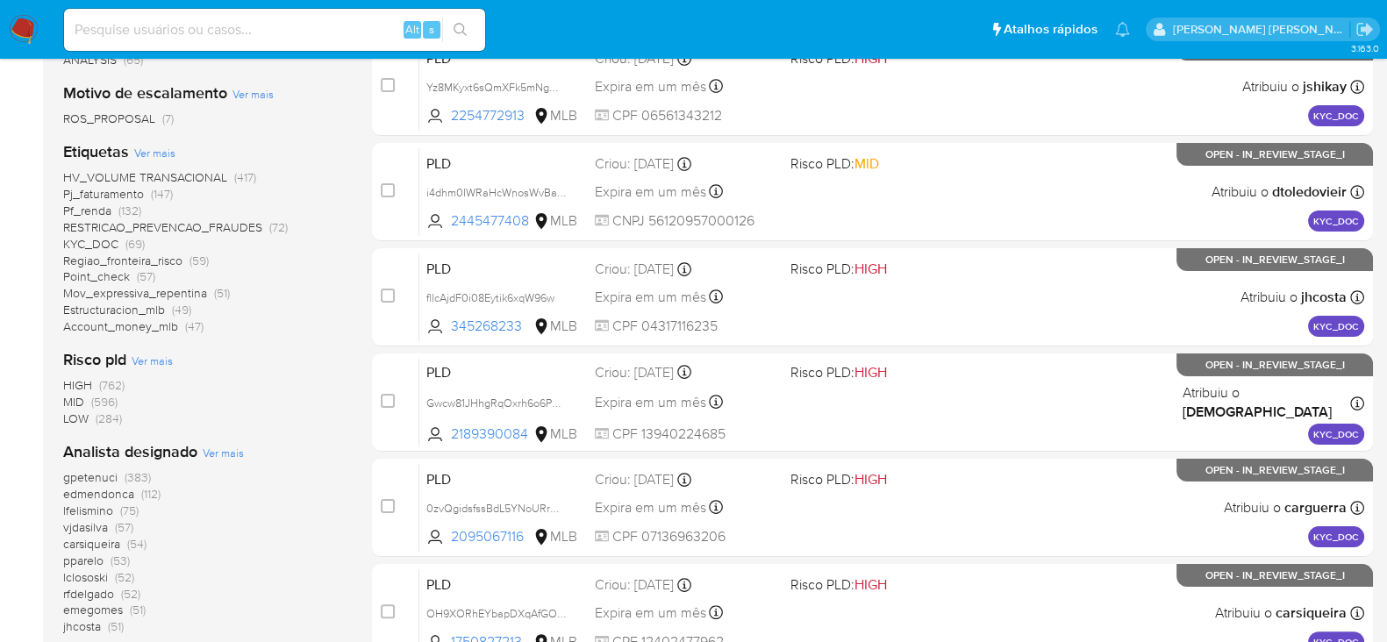
click at [228, 447] on span "Ver mais" at bounding box center [223, 453] width 41 height 16
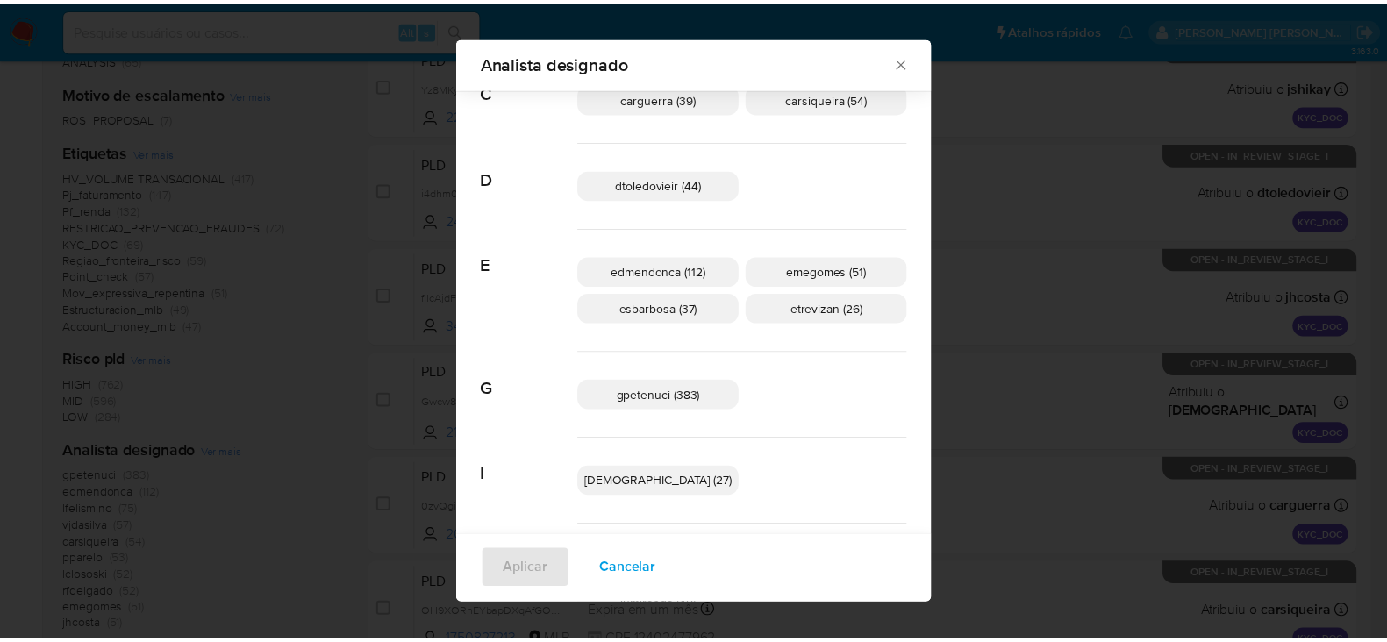
scroll to position [205, 0]
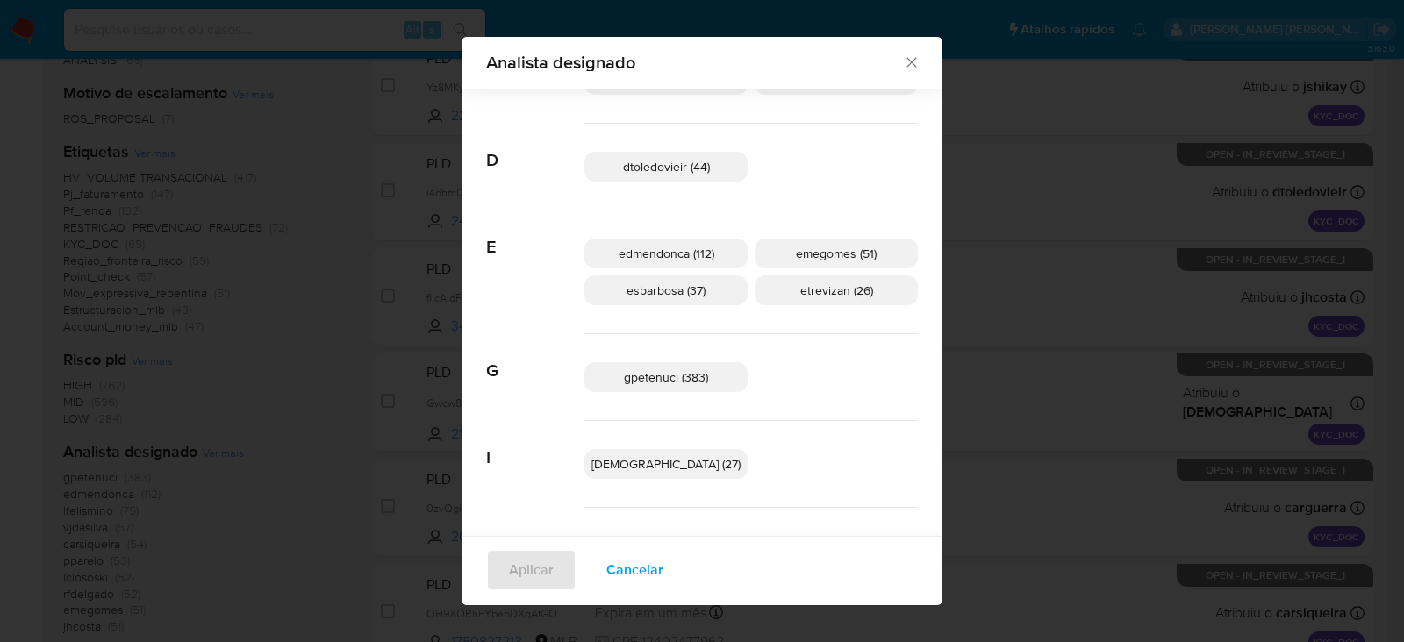
click at [799, 197] on div "dtoledovieir (44)" at bounding box center [750, 167] width 333 height 87
click at [903, 60] on icon "Fechar" at bounding box center [912, 63] width 18 height 18
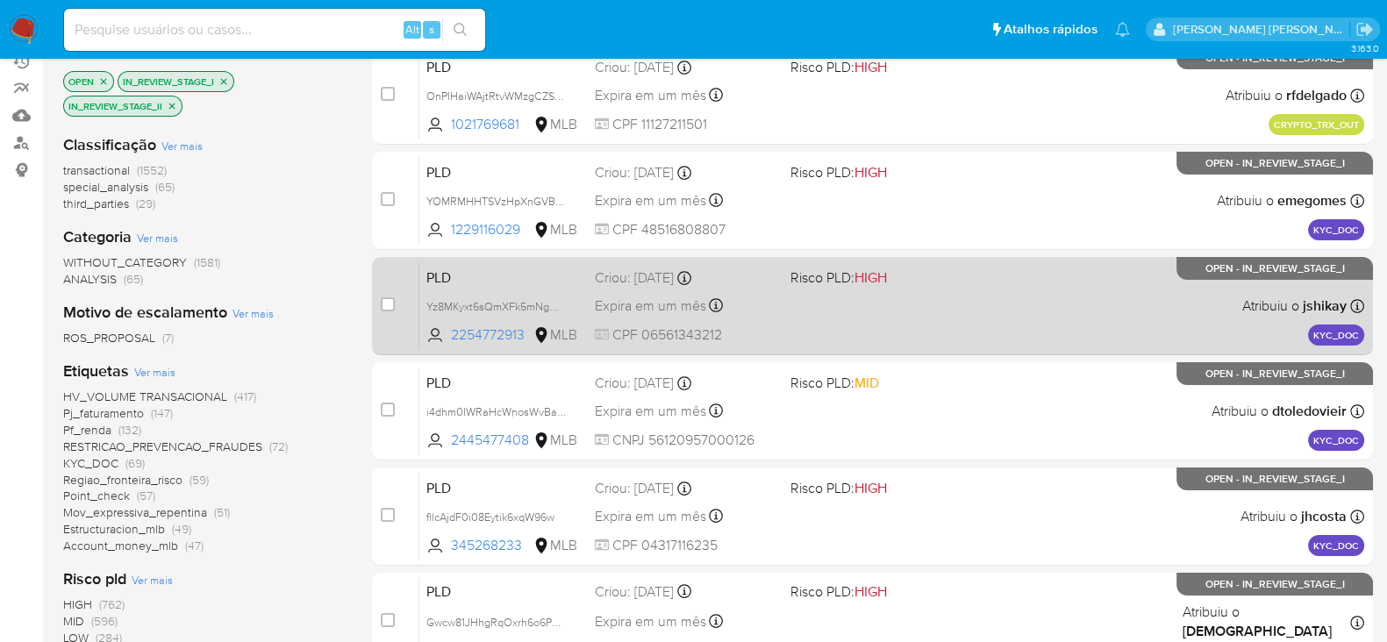
scroll to position [0, 0]
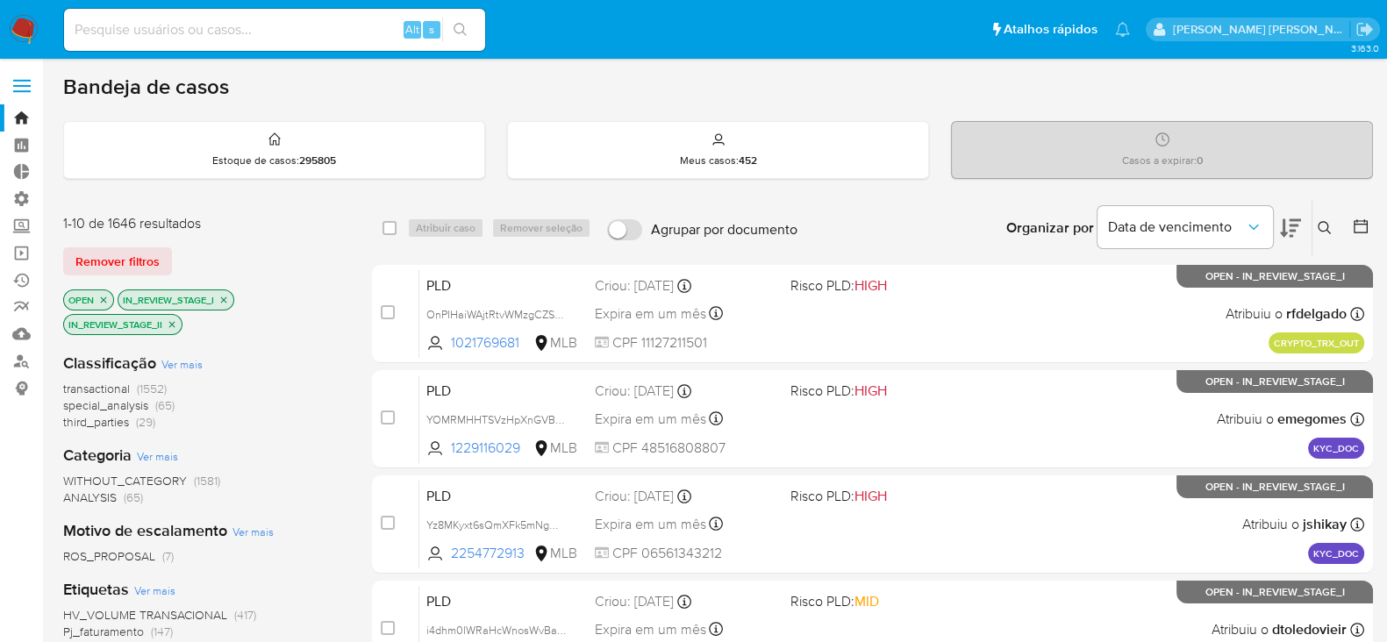
click at [1359, 228] on icon at bounding box center [1361, 227] width 18 height 18
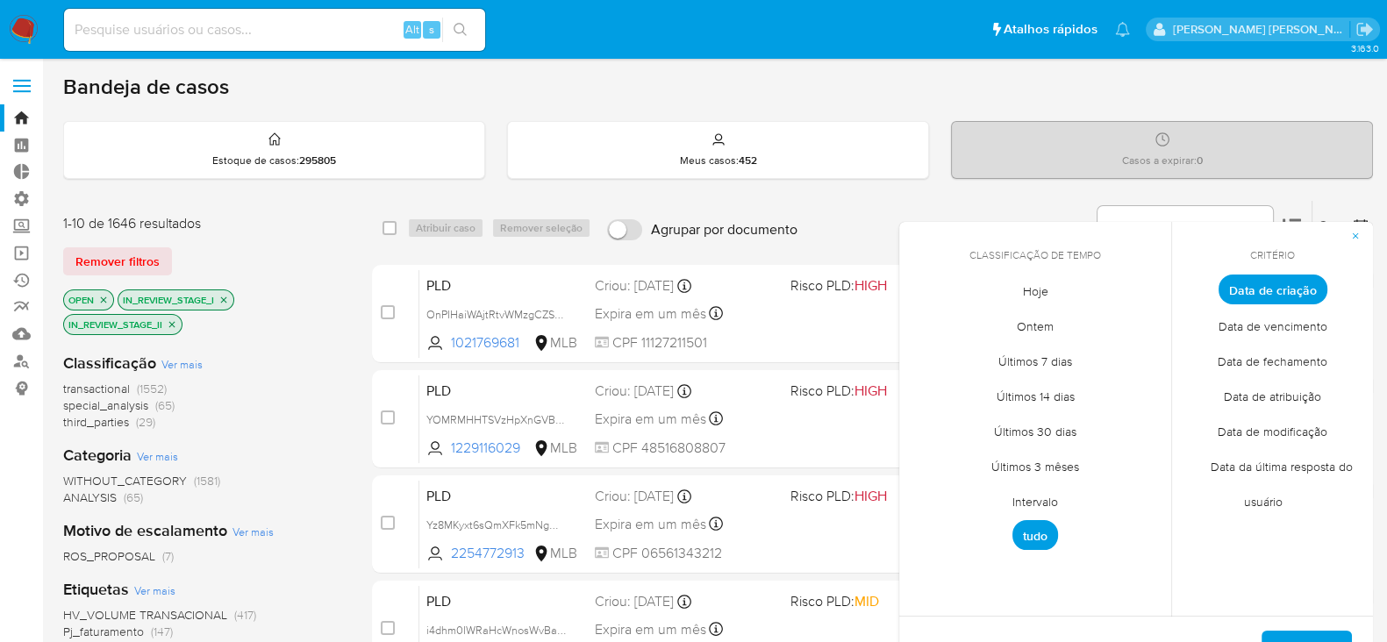
click at [1055, 505] on span "Intervalo" at bounding box center [1035, 502] width 82 height 36
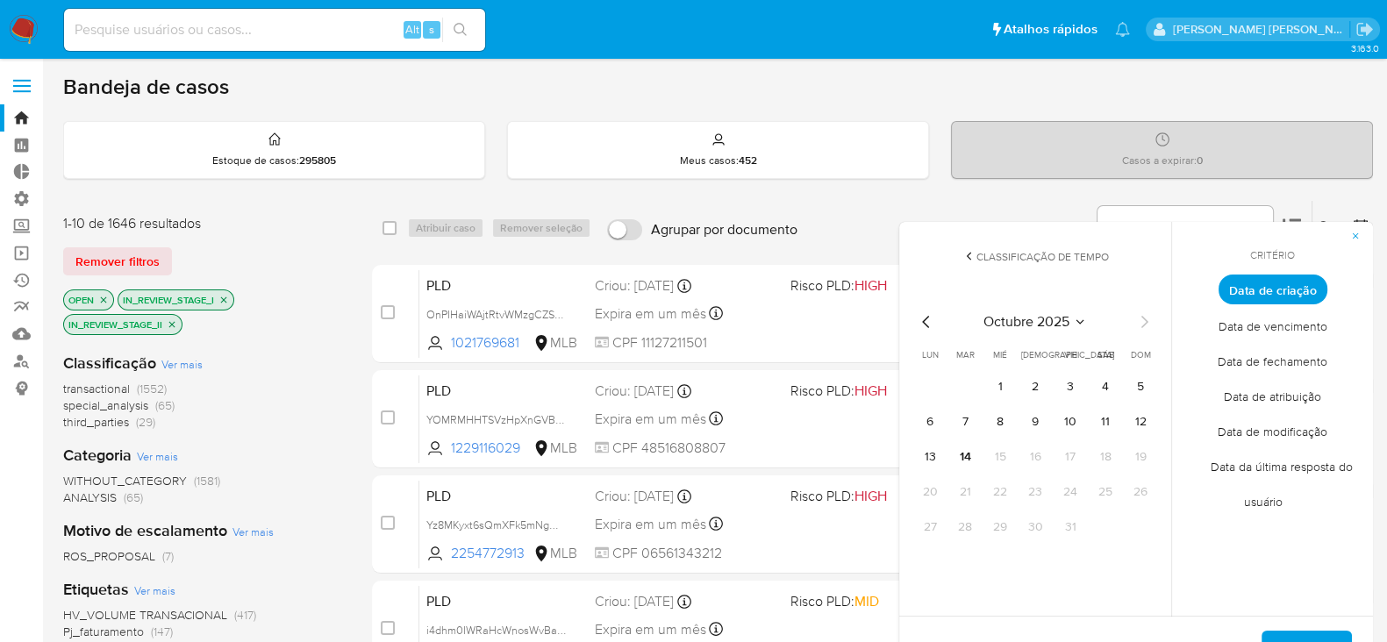
click at [926, 319] on icon "Mes anterior" at bounding box center [926, 322] width 21 height 21
click at [1067, 418] on button "12" at bounding box center [1071, 422] width 28 height 28
click at [1142, 334] on div "septiembre 2025 septiembre 2025 lun lunes mar martes mié miércoles jue jueves v…" at bounding box center [1035, 427] width 239 height 230
click at [1143, 325] on icon "Mes siguiente" at bounding box center [1145, 322] width 7 height 12
click at [1075, 426] on button "10" at bounding box center [1071, 422] width 28 height 28
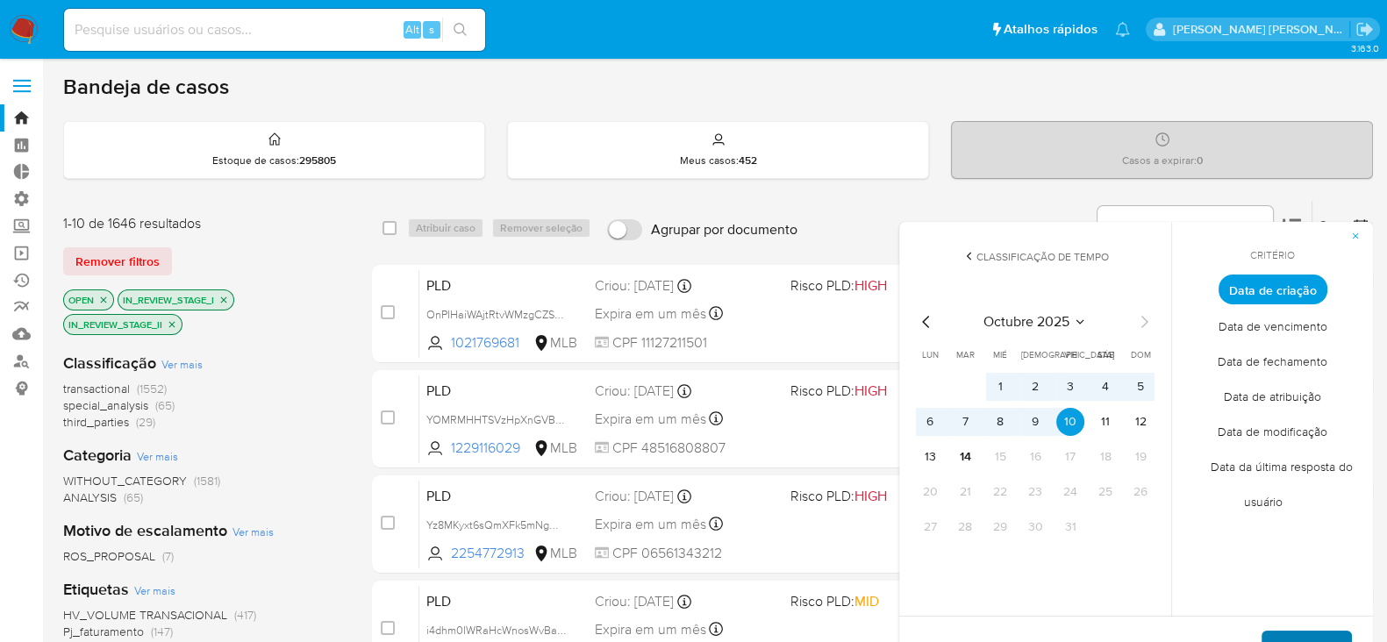
click at [1290, 636] on span "Aplicar" at bounding box center [1307, 652] width 45 height 39
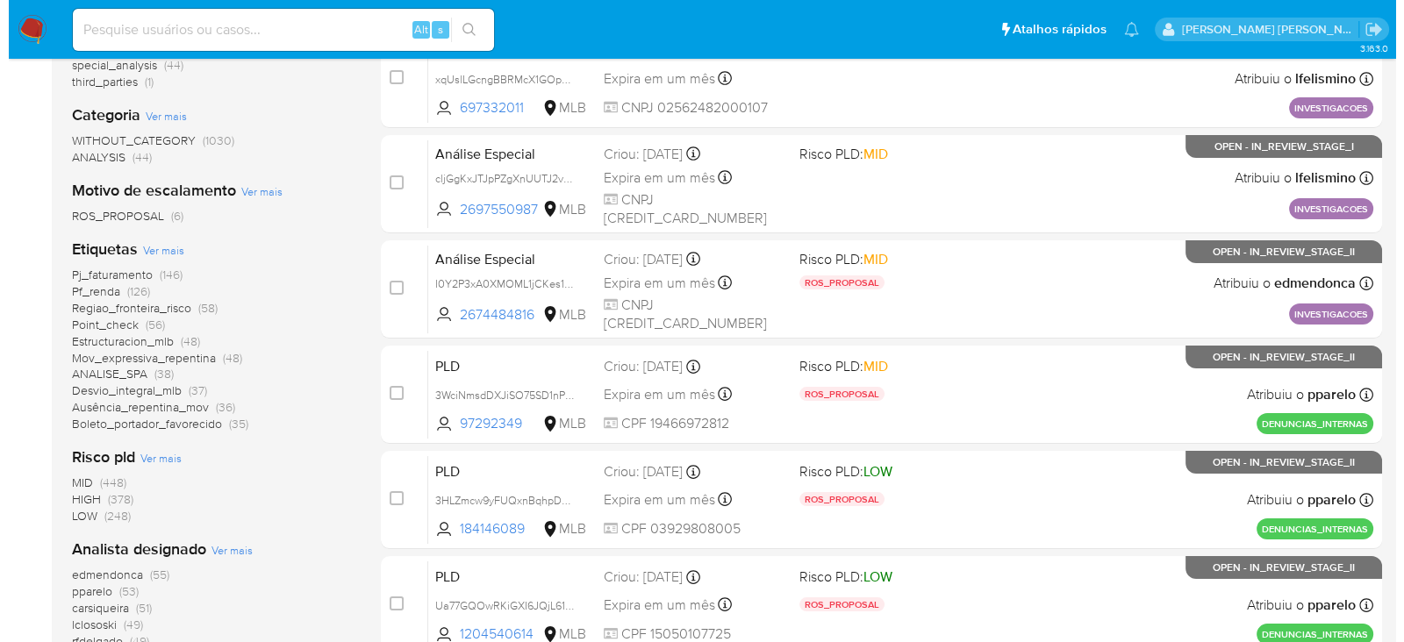
scroll to position [438, 0]
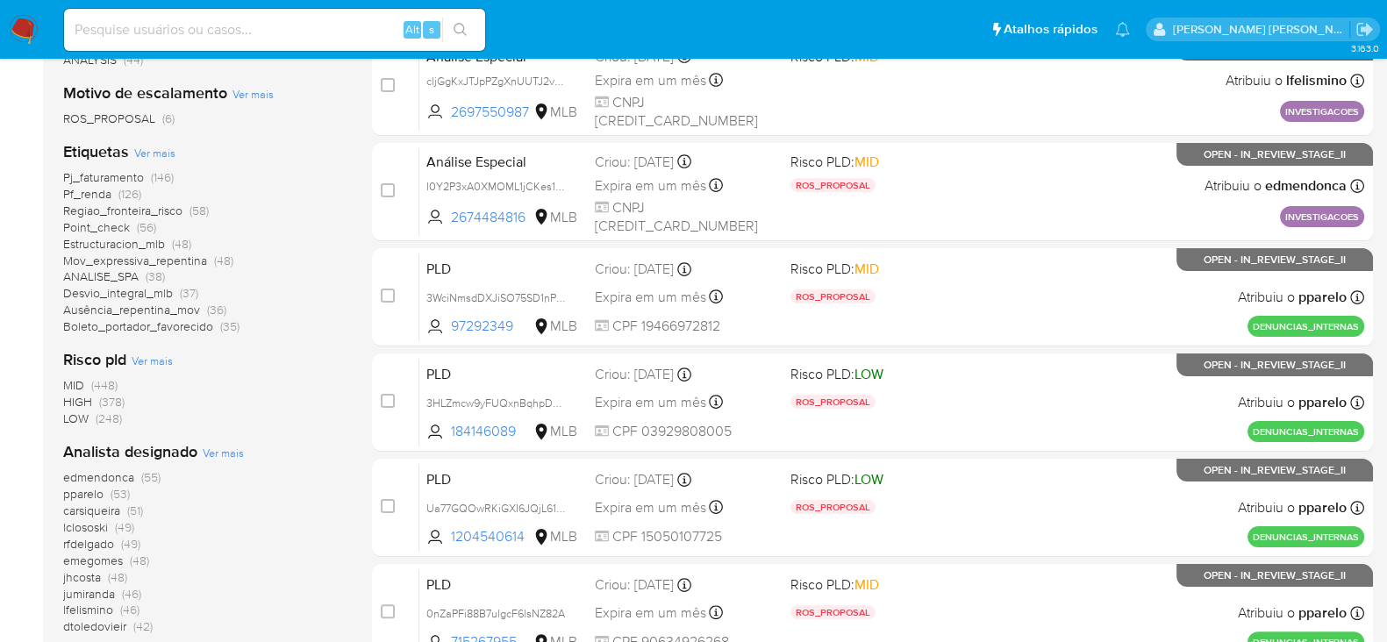
click at [212, 449] on span "Ver mais" at bounding box center [223, 453] width 41 height 16
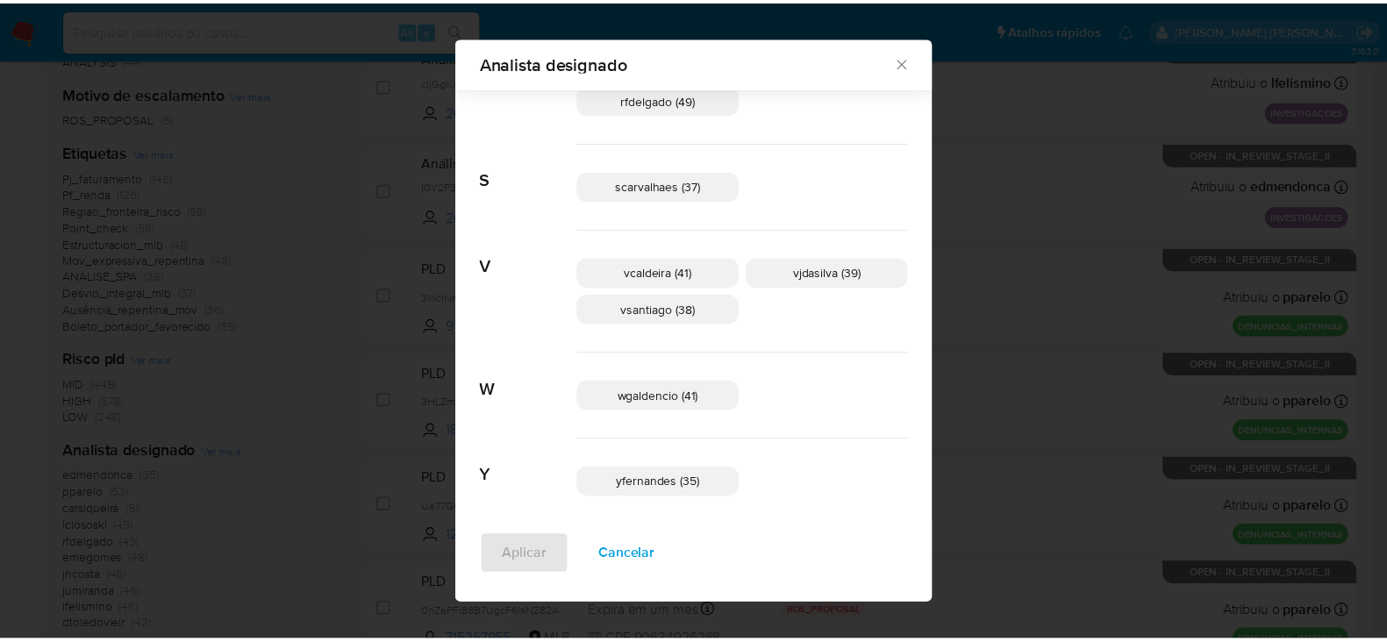
scroll to position [1115, 0]
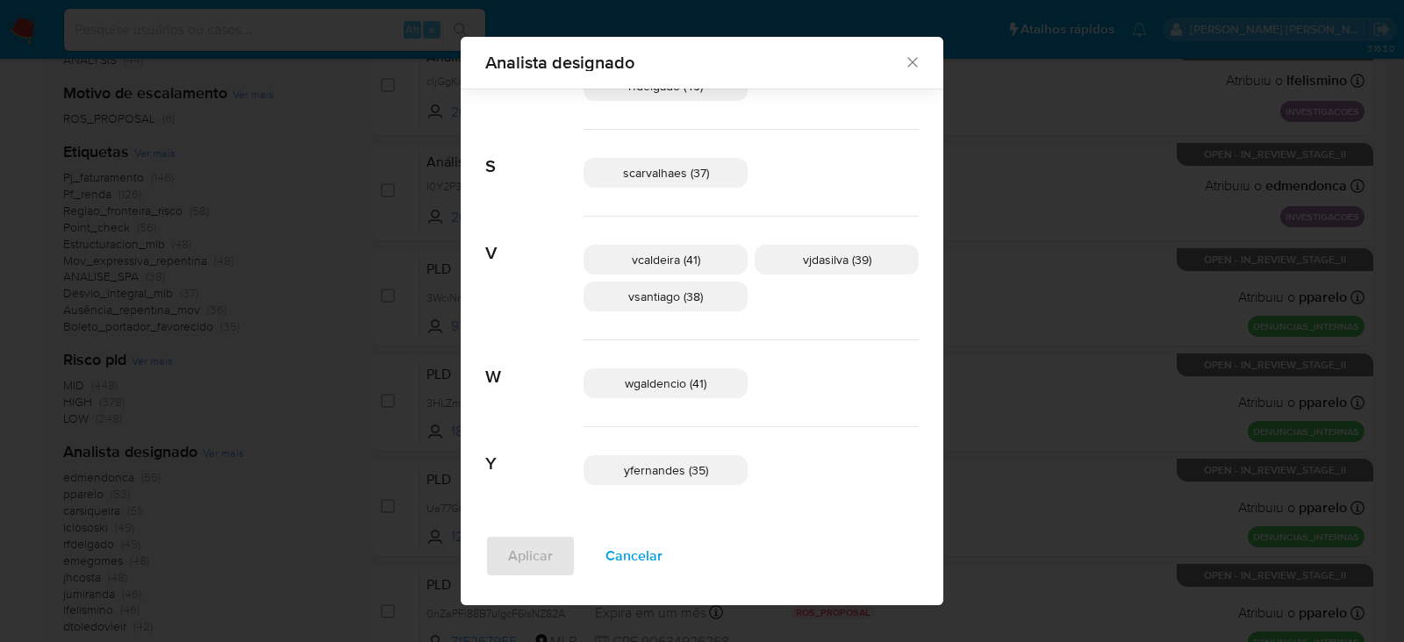
click at [904, 61] on icon "Fechar" at bounding box center [913, 63] width 18 height 18
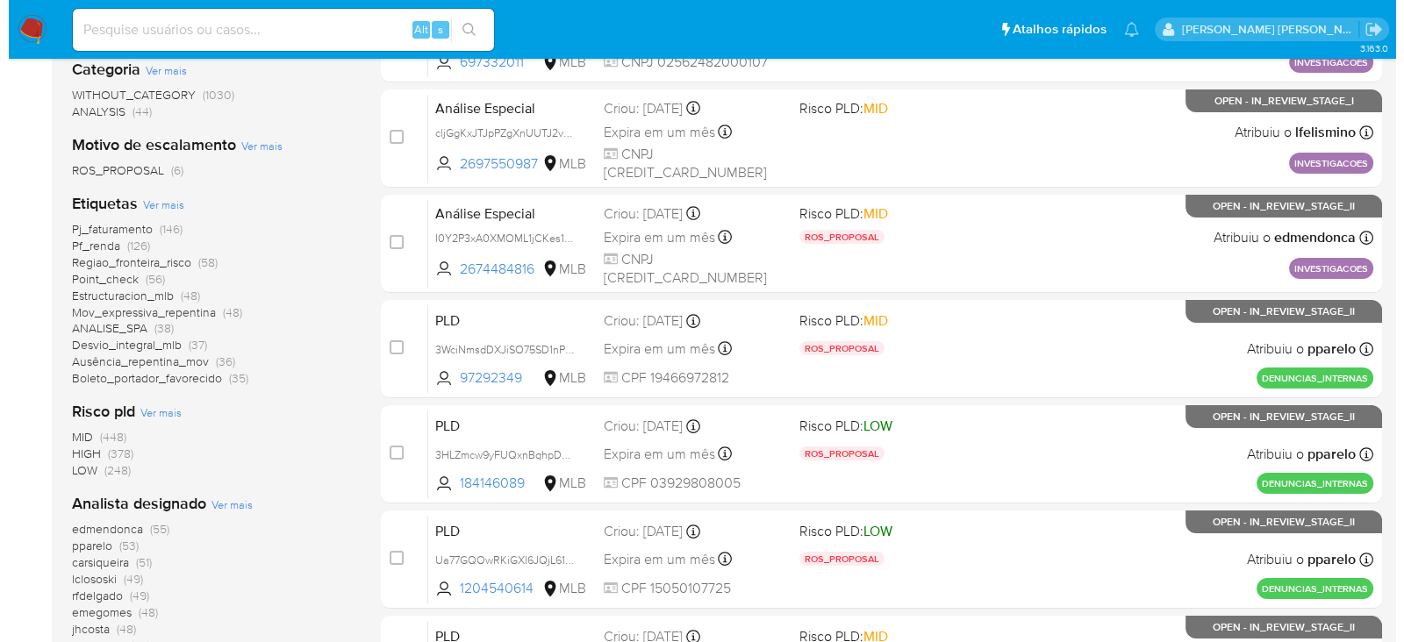
scroll to position [438, 0]
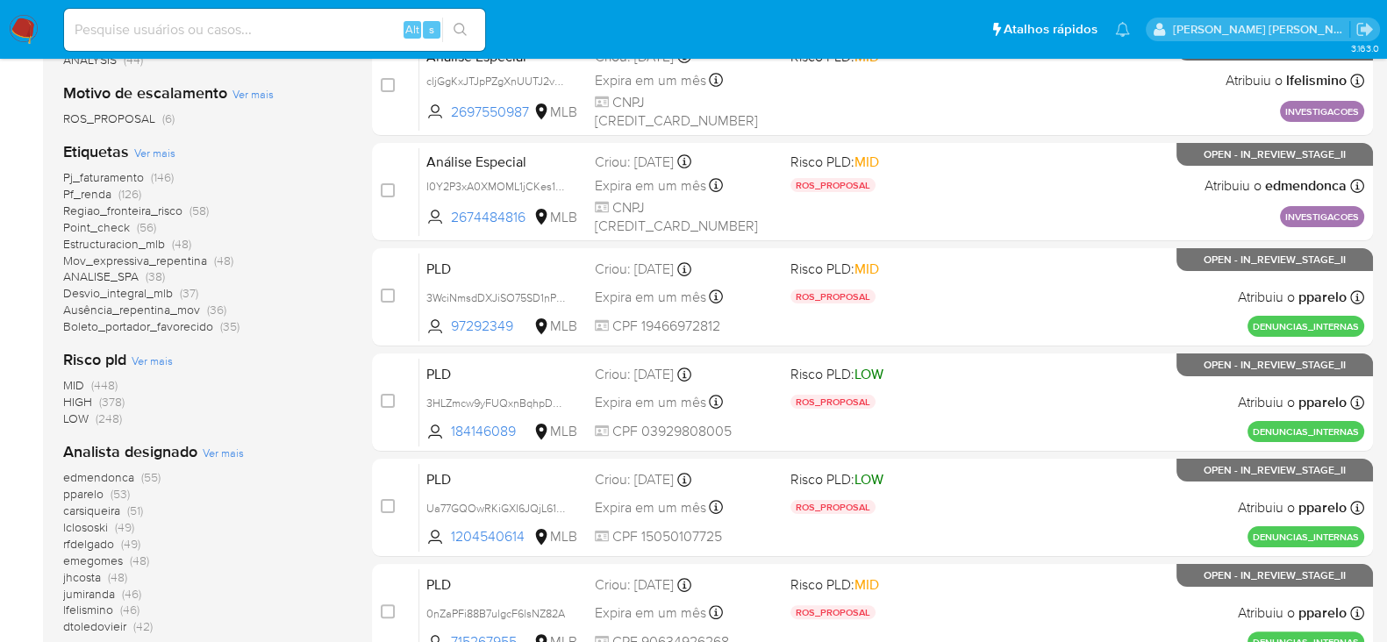
click at [232, 445] on span "Ver mais" at bounding box center [223, 453] width 41 height 16
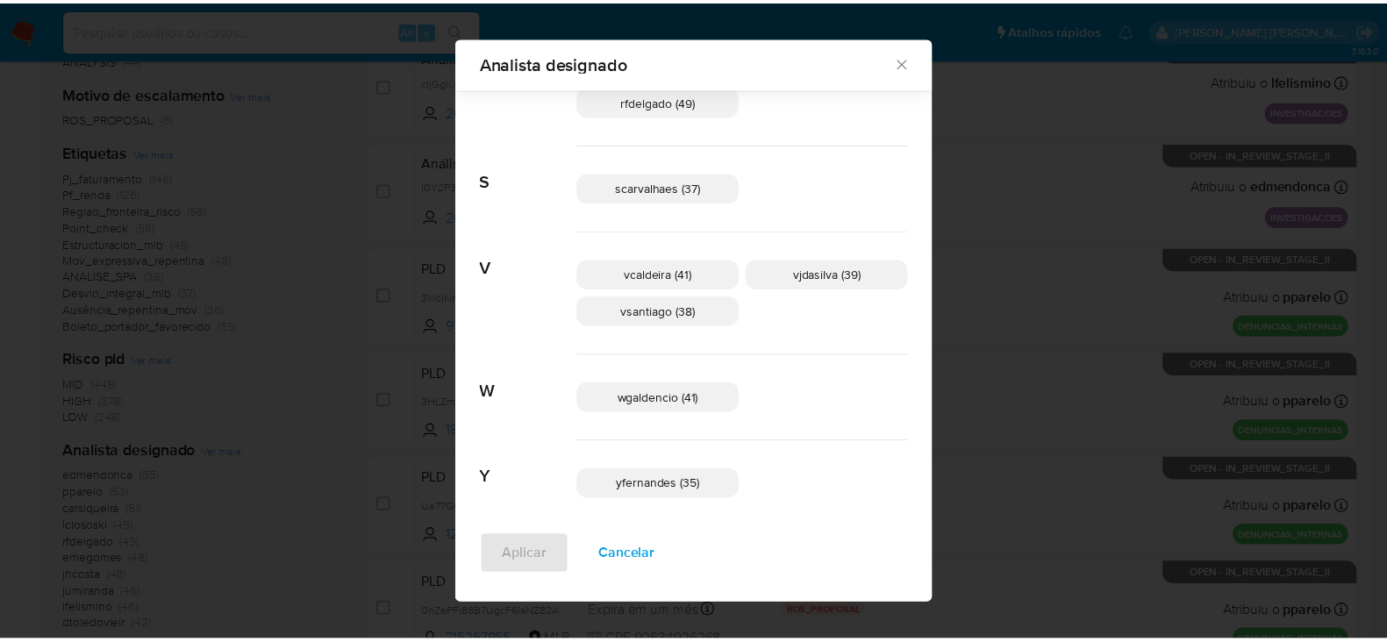
scroll to position [1115, 0]
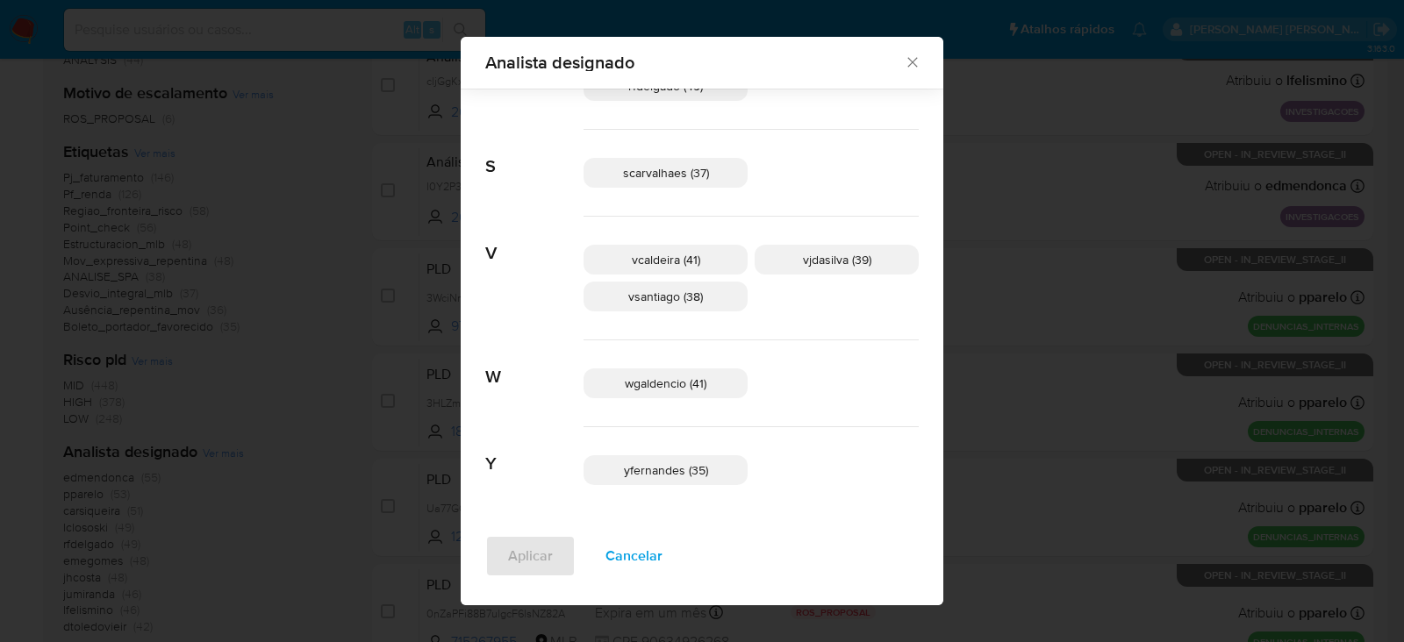
click at [859, 59] on div "Analista designado" at bounding box center [702, 63] width 483 height 52
click at [904, 54] on icon "Fechar" at bounding box center [913, 63] width 18 height 18
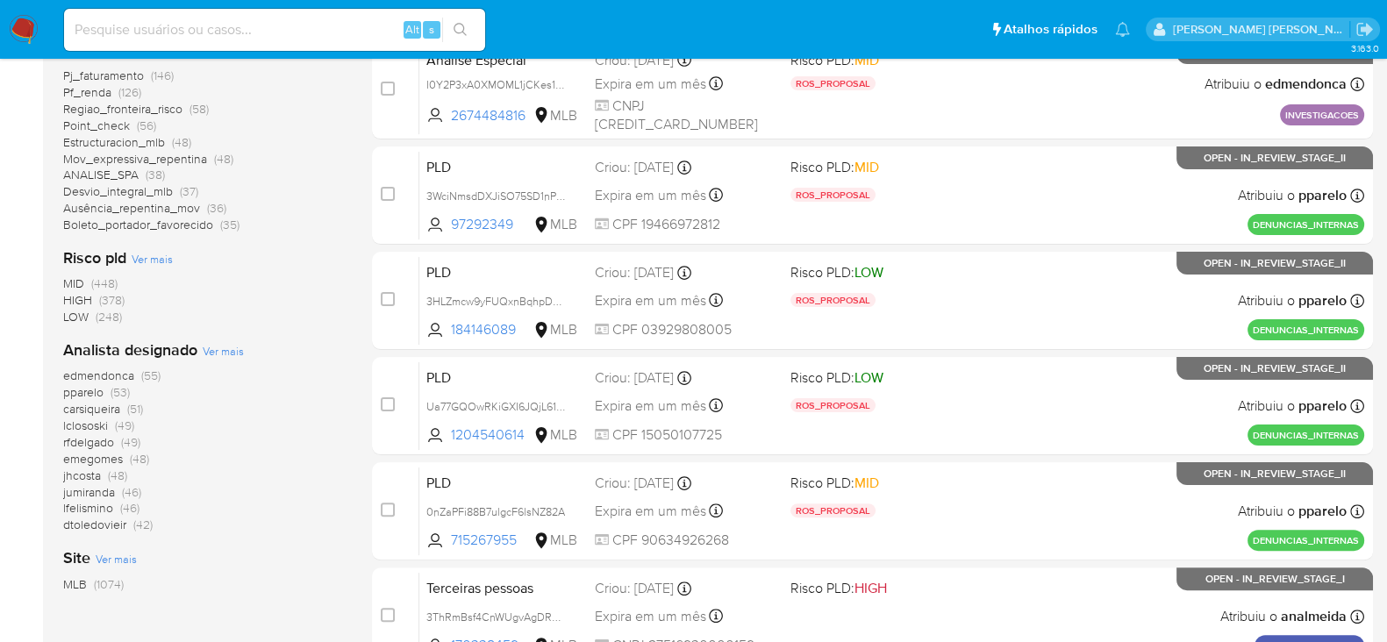
scroll to position [548, 0]
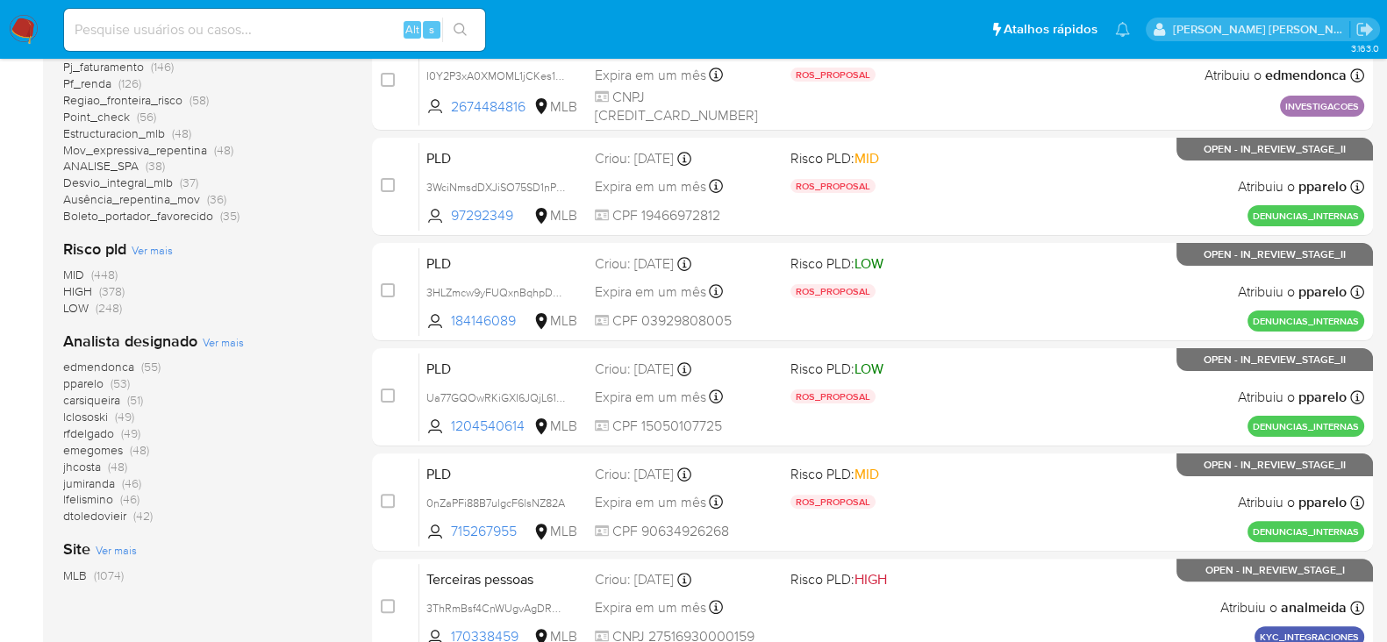
click at [93, 448] on span "emegomes" at bounding box center [93, 450] width 60 height 18
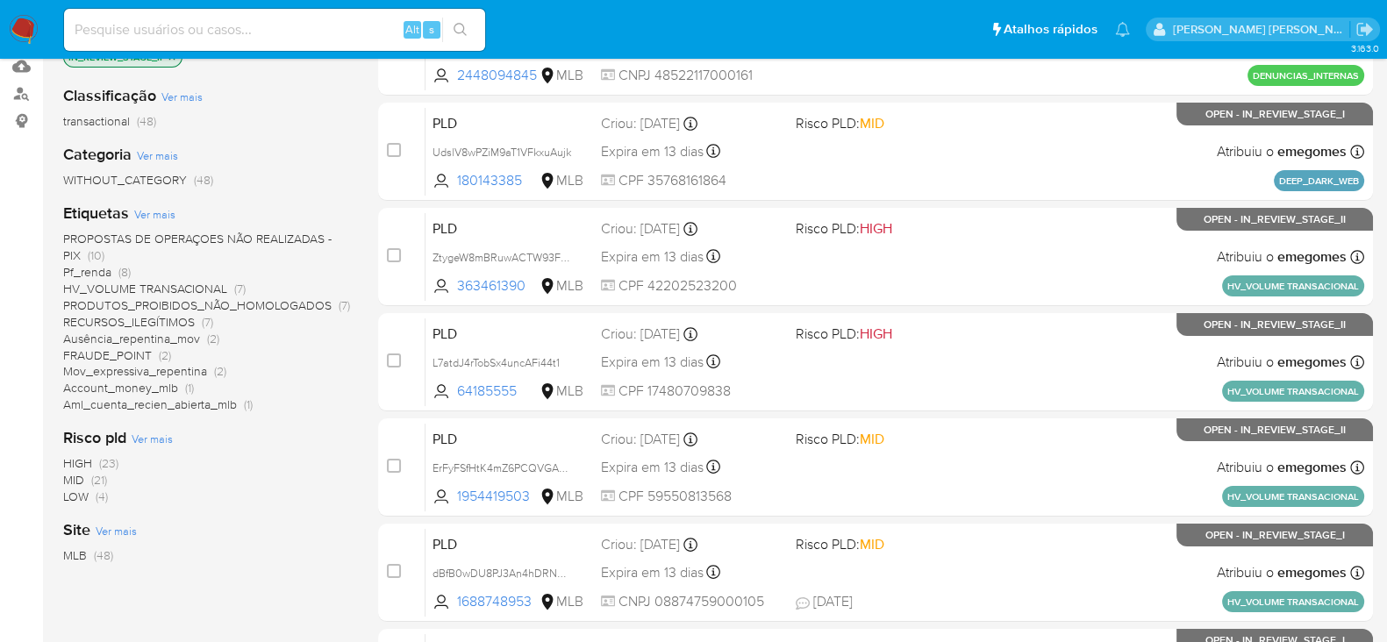
scroll to position [219, 0]
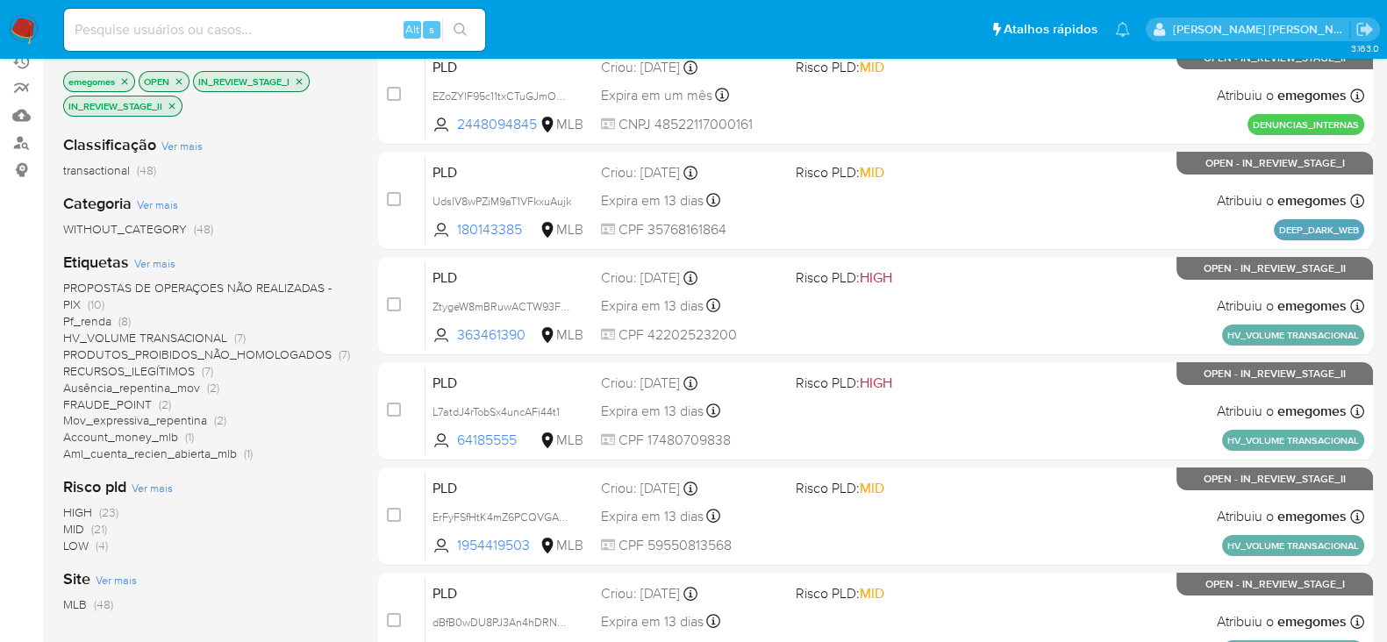
click at [123, 76] on icon "close-filter" at bounding box center [124, 81] width 11 height 11
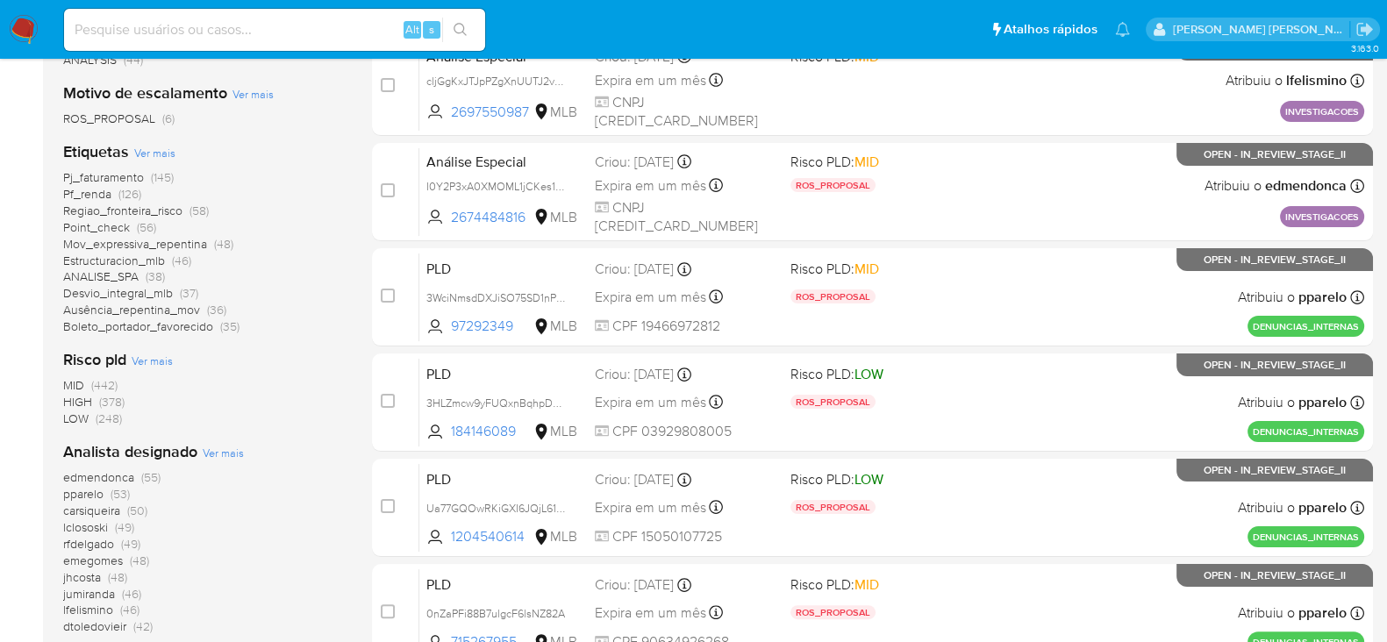
scroll to position [548, 0]
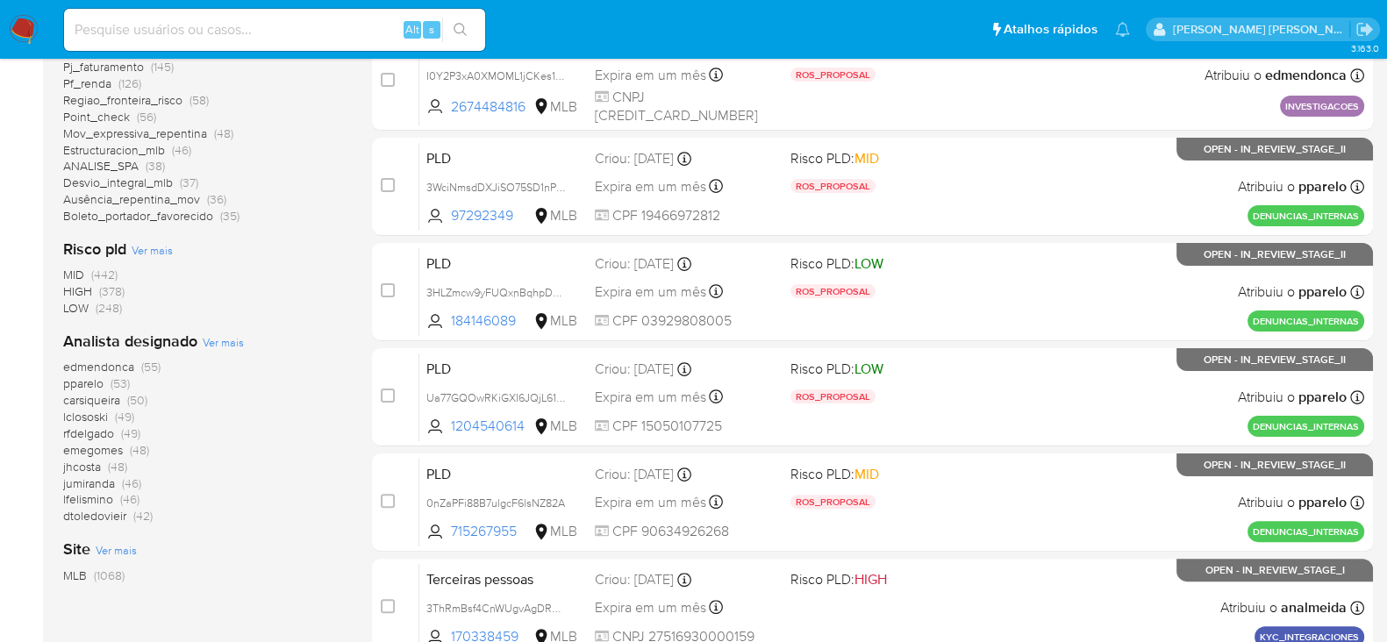
click at [88, 466] on span "jhcosta" at bounding box center [82, 467] width 38 height 18
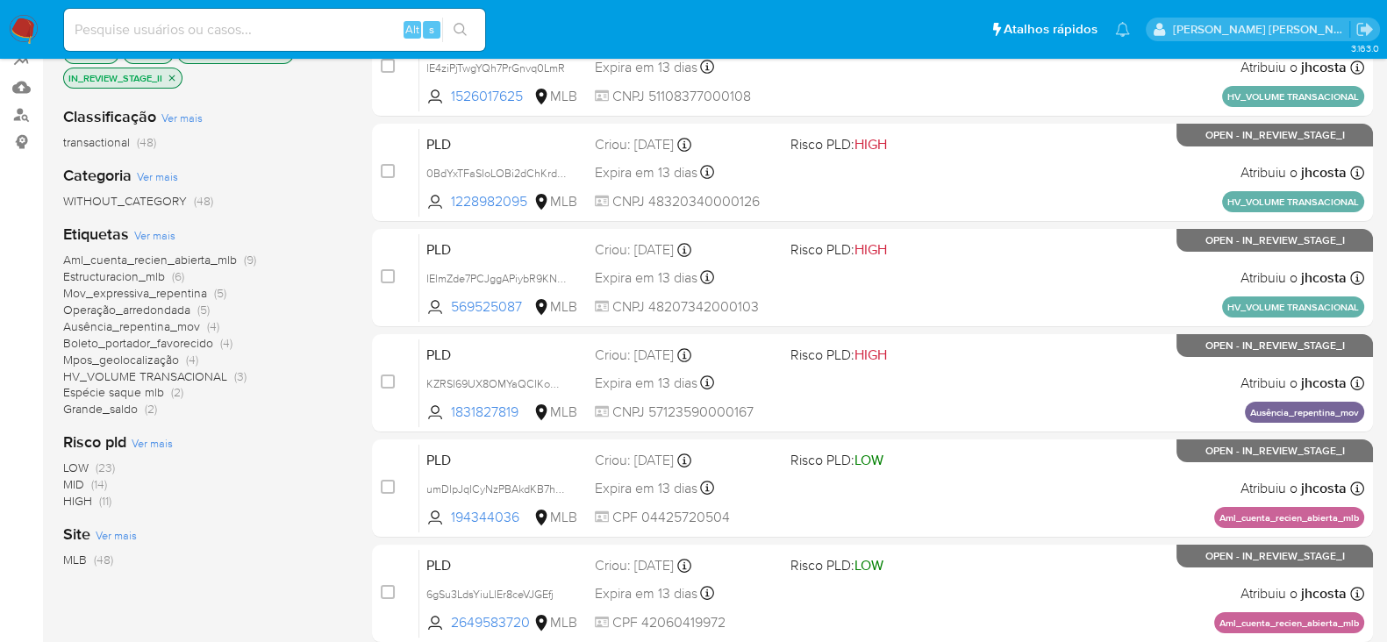
scroll to position [109, 0]
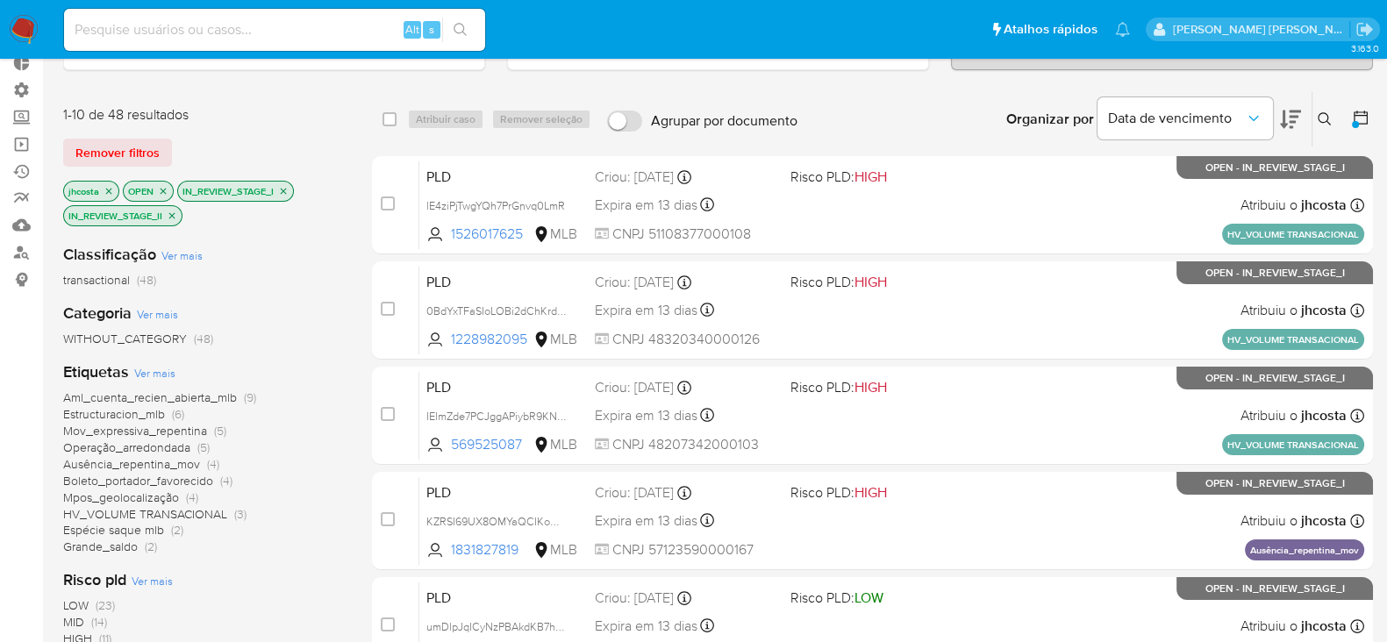
click at [116, 195] on p "jhcosta" at bounding box center [91, 191] width 54 height 19
click at [108, 182] on p "jhcosta" at bounding box center [91, 191] width 54 height 19
click at [108, 192] on icon "close-filter" at bounding box center [109, 191] width 11 height 11
